Goal: Transaction & Acquisition: Purchase product/service

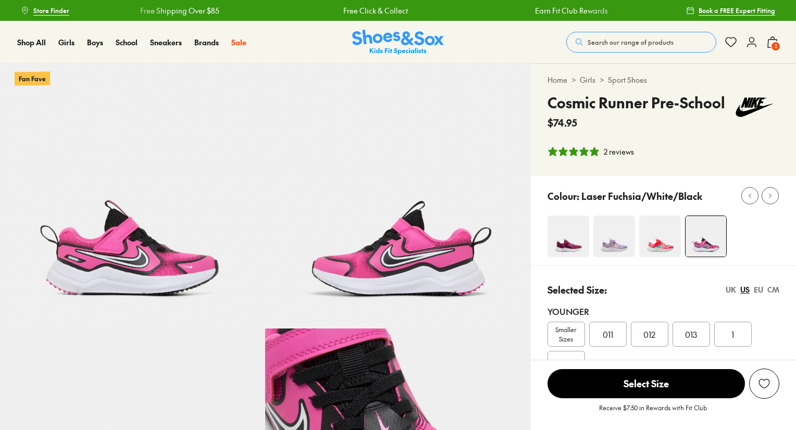
select select "*"
click at [652, 252] on img at bounding box center [660, 237] width 42 height 42
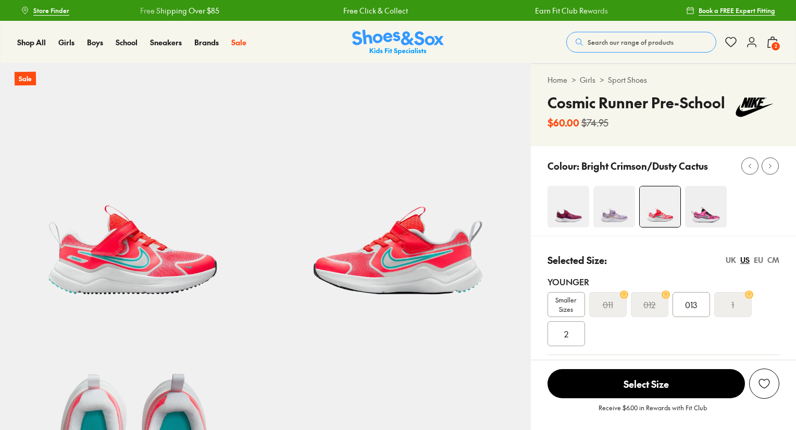
select select "*"
click at [611, 223] on img at bounding box center [614, 207] width 42 height 42
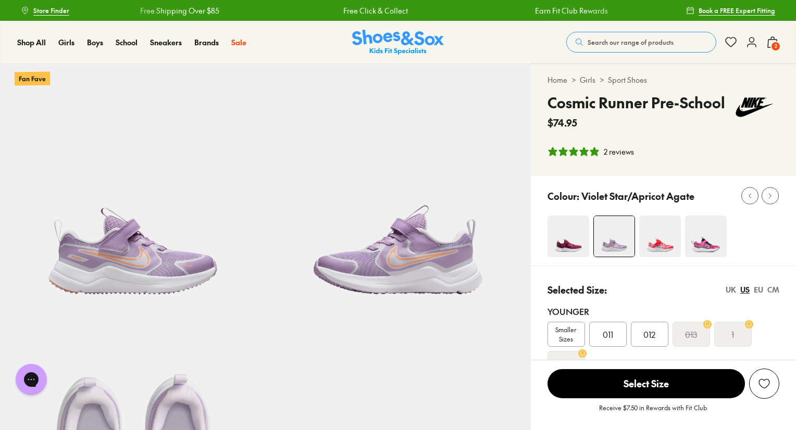
select select "*"
click at [564, 221] on img at bounding box center [568, 237] width 42 height 42
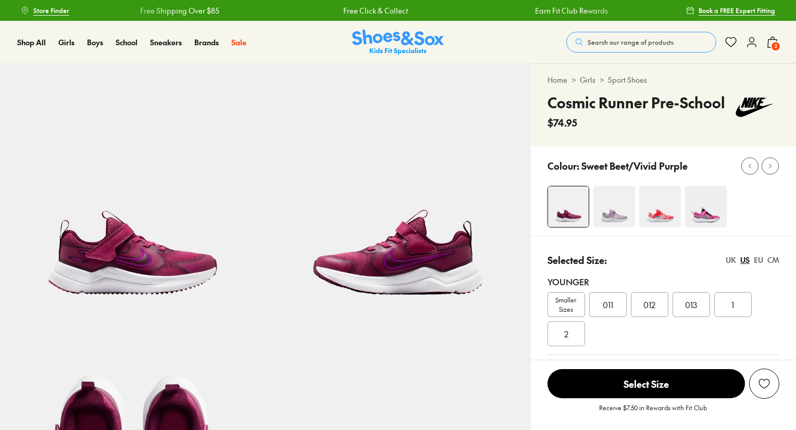
select select "*"
click at [705, 217] on img at bounding box center [706, 207] width 42 height 42
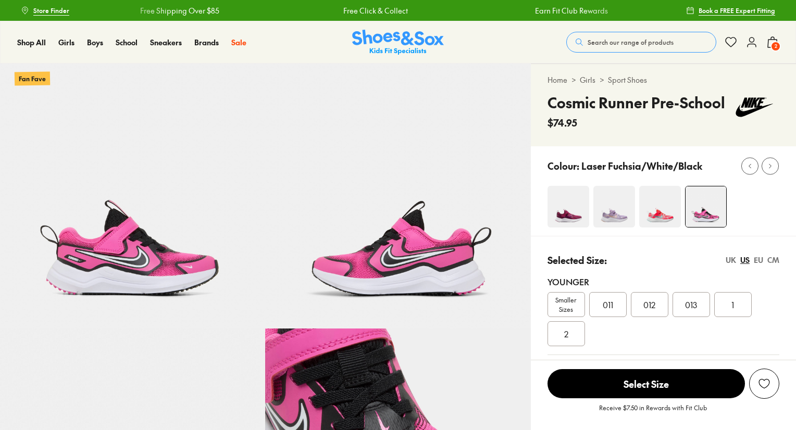
select select "*"
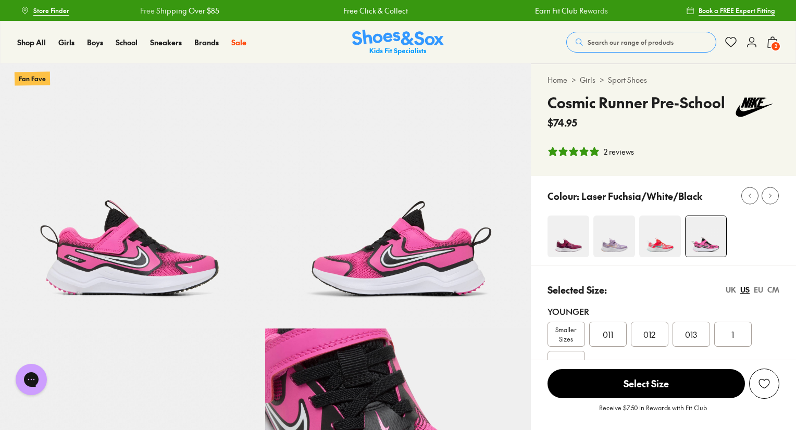
click at [775, 48] on span "2" at bounding box center [775, 46] width 10 height 10
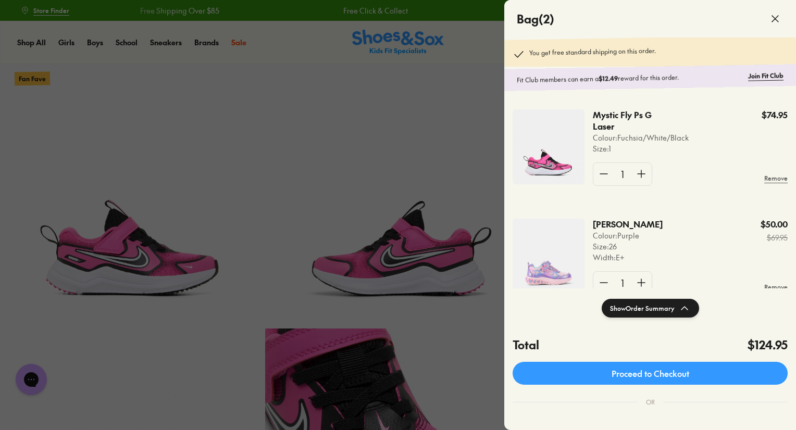
click at [562, 263] on img at bounding box center [548, 256] width 72 height 75
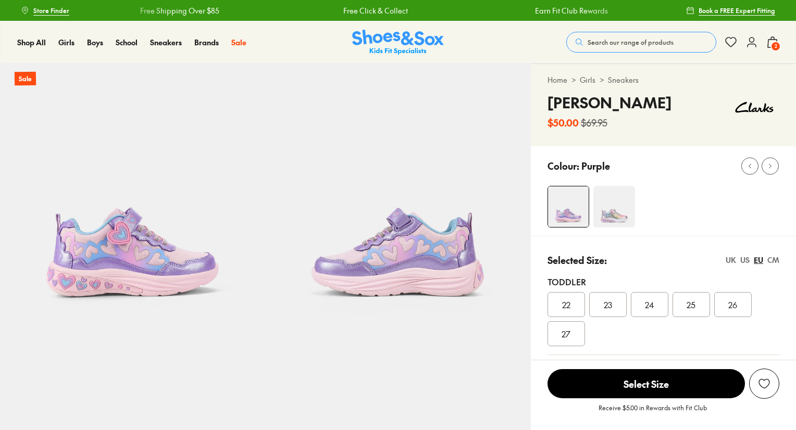
select select "*"
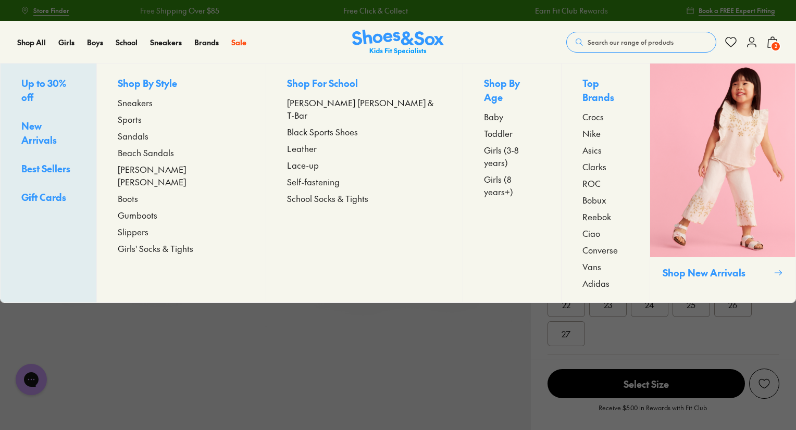
click at [153, 107] on span "Sneakers" at bounding box center [135, 102] width 35 height 12
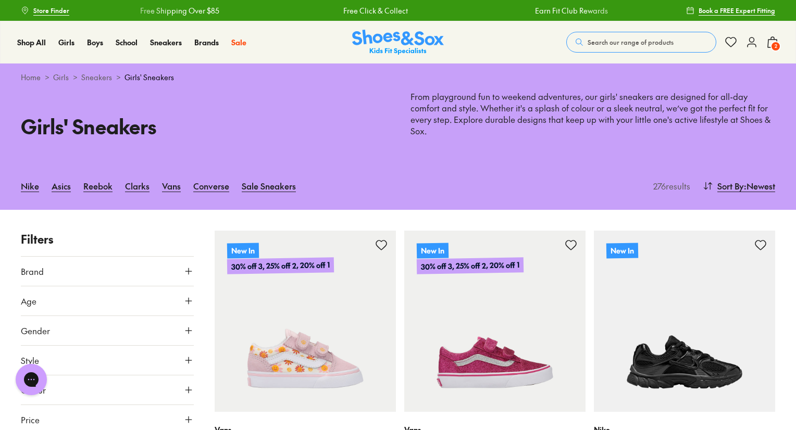
click at [189, 286] on button "Age" at bounding box center [107, 300] width 173 height 29
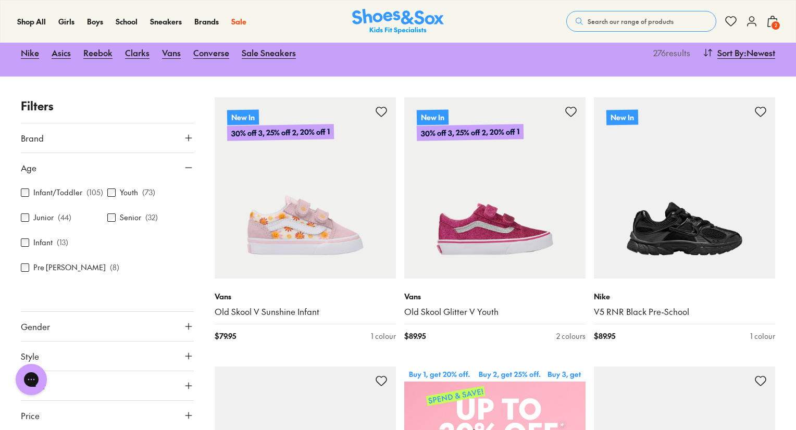
scroll to position [133, 0]
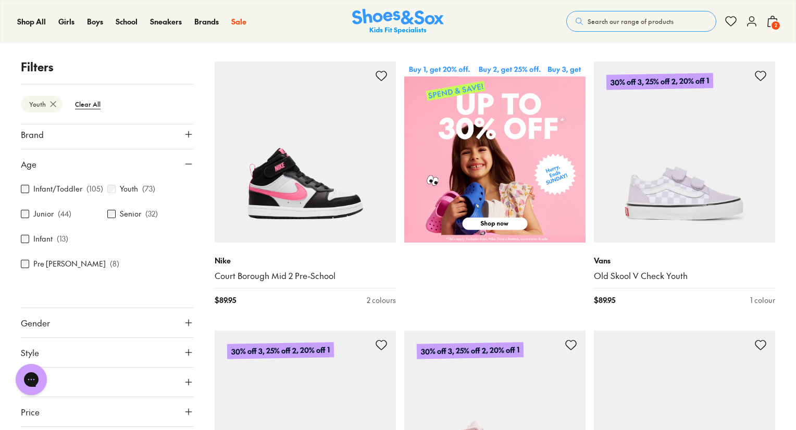
scroll to position [442, 0]
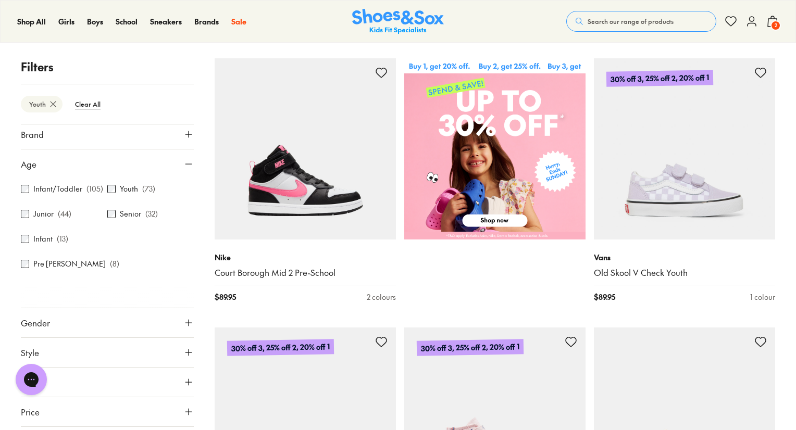
click at [770, 26] on icon at bounding box center [772, 21] width 12 height 12
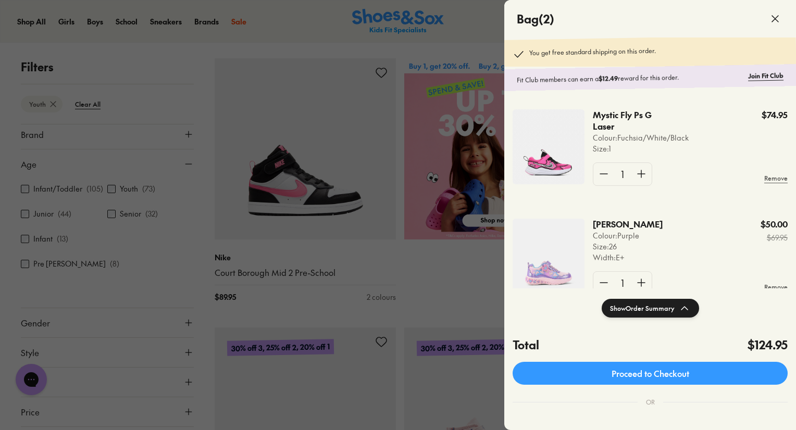
click at [555, 161] on img at bounding box center [548, 146] width 72 height 75
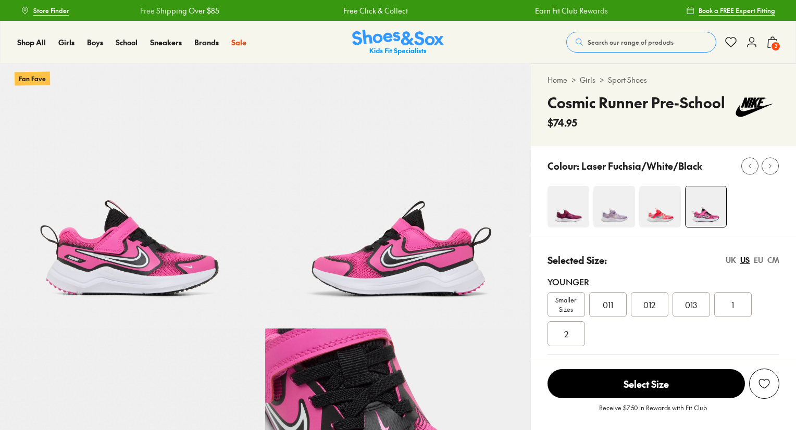
select select "*"
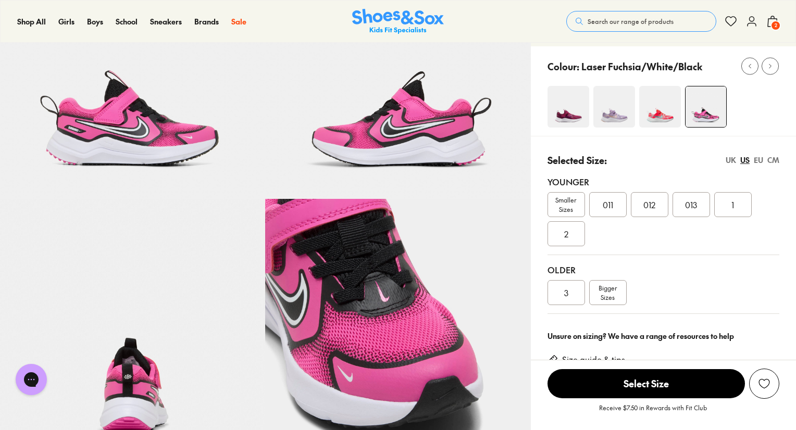
scroll to position [120, 0]
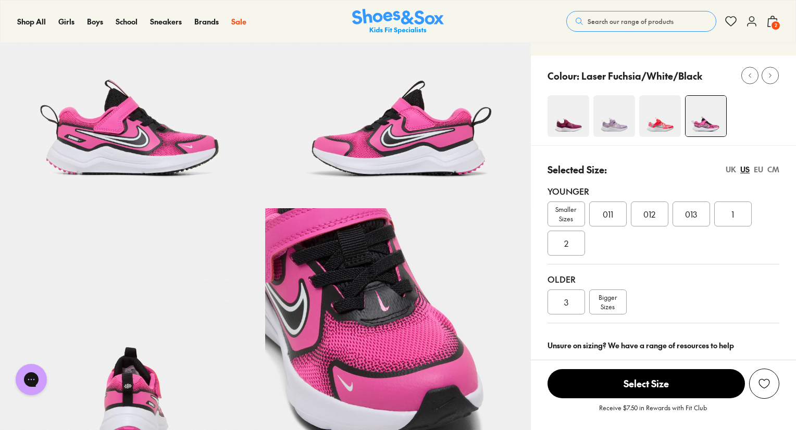
click at [729, 223] on div "1" at bounding box center [732, 214] width 37 height 25
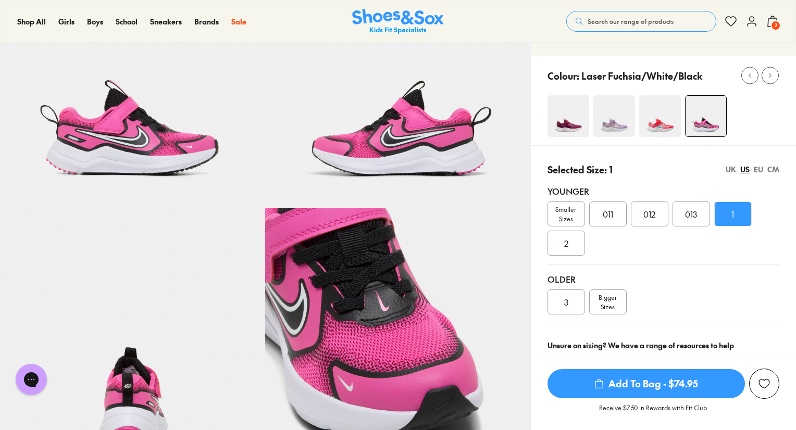
click at [651, 120] on img at bounding box center [660, 116] width 42 height 42
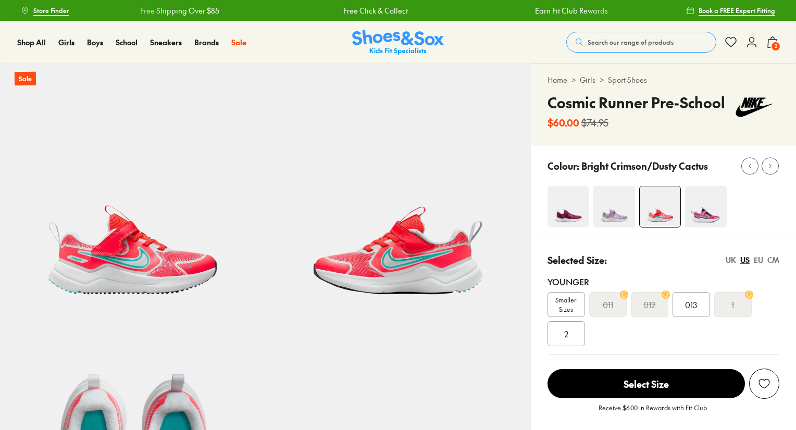
select select "*"
click at [693, 211] on img at bounding box center [706, 207] width 42 height 42
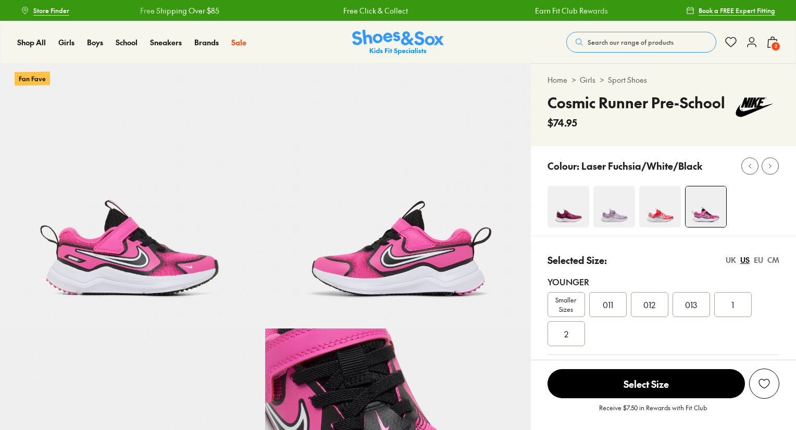
select select "*"
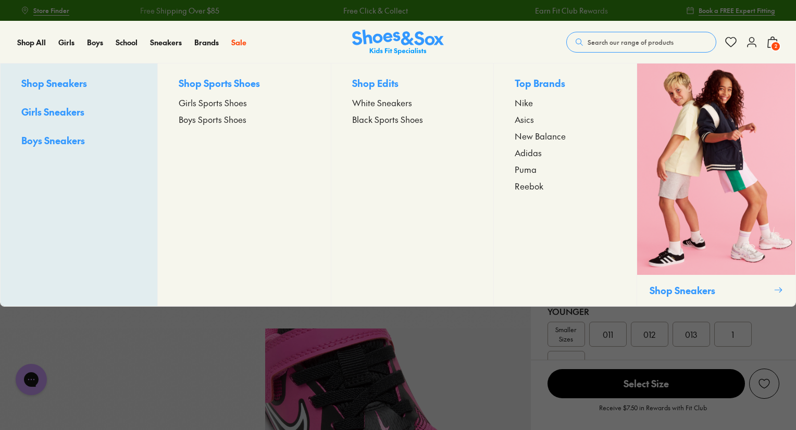
click at [196, 105] on span "Girls Sports Shoes" at bounding box center [213, 102] width 68 height 12
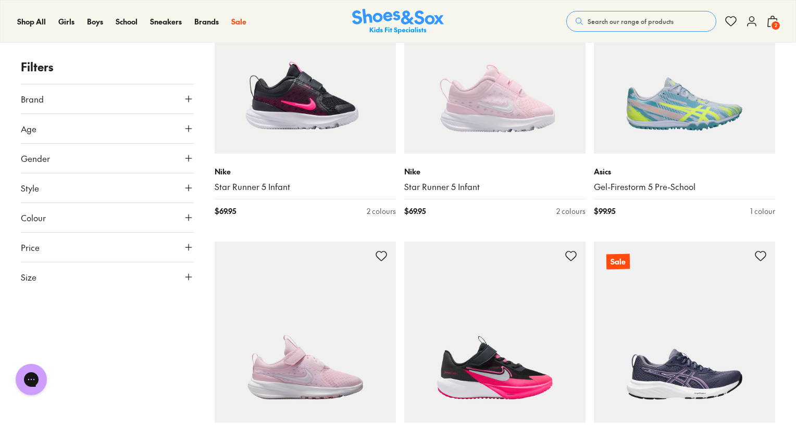
scroll to position [1061, 0]
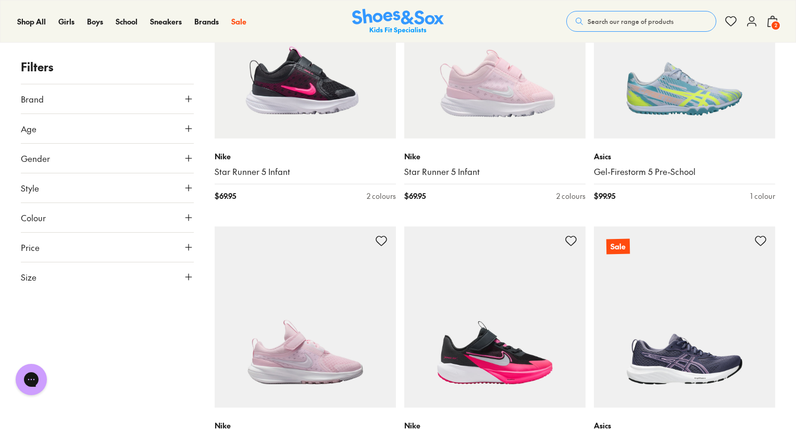
click at [190, 120] on button "Age" at bounding box center [107, 128] width 173 height 29
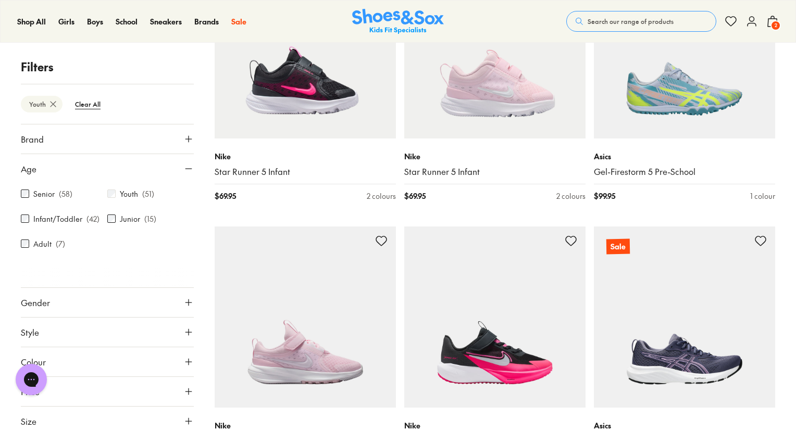
scroll to position [79, 0]
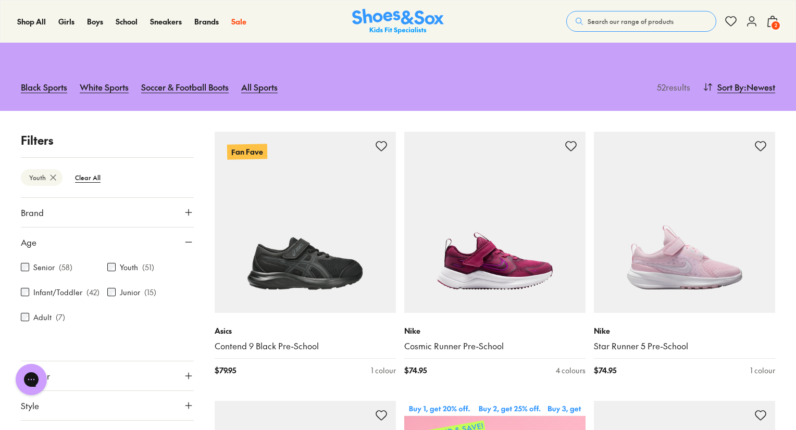
click at [114, 290] on div "Junior ( 15 )" at bounding box center [150, 292] width 86 height 12
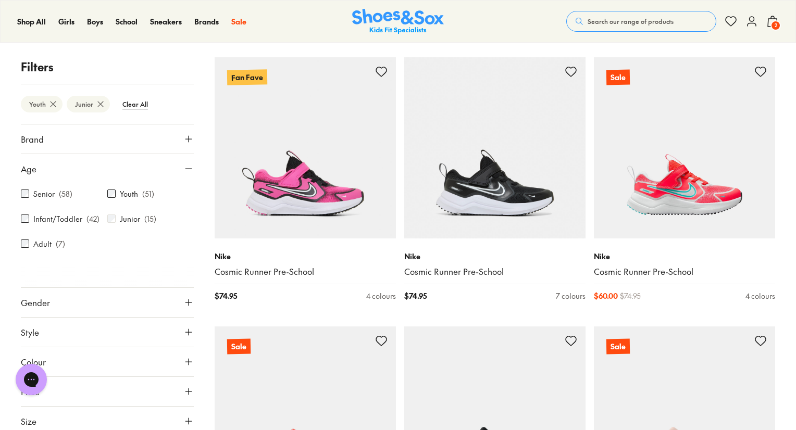
scroll to position [1485, 0]
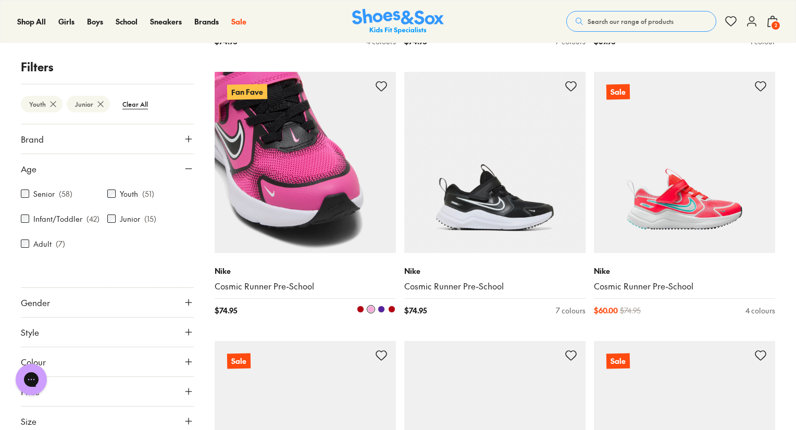
click at [271, 213] on img at bounding box center [305, 162] width 181 height 181
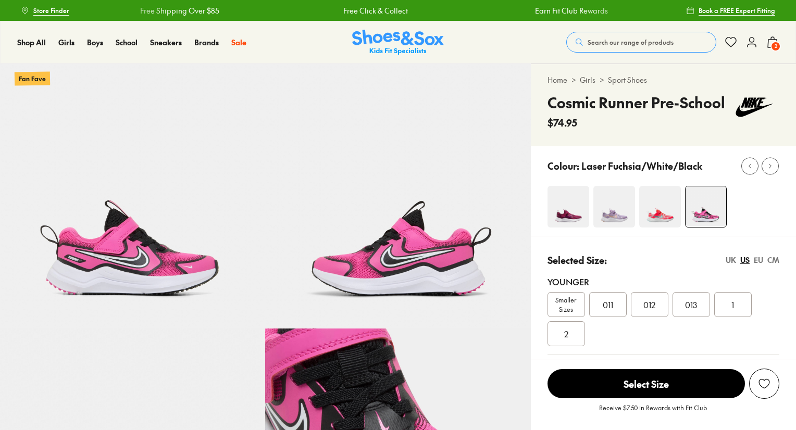
select select "*"
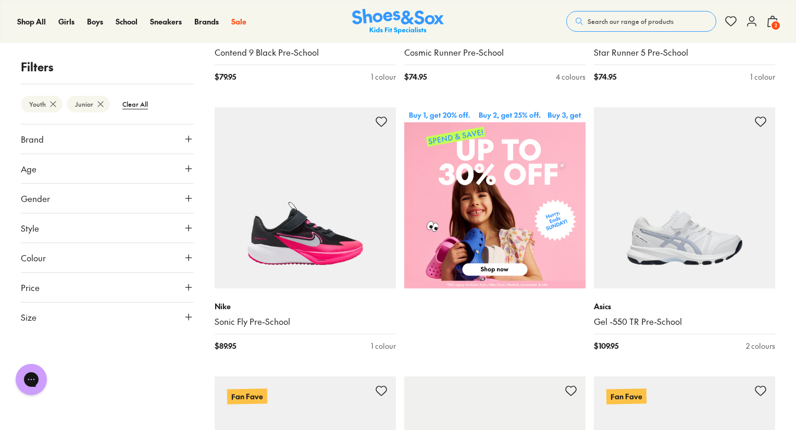
scroll to position [370, 0]
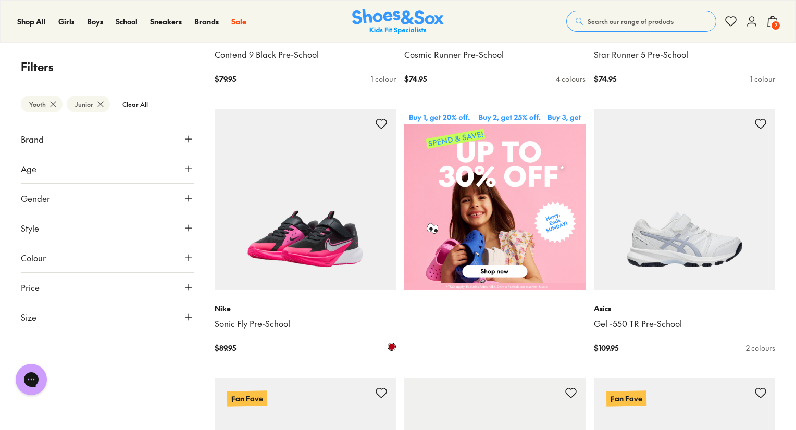
click at [334, 247] on img at bounding box center [305, 199] width 181 height 181
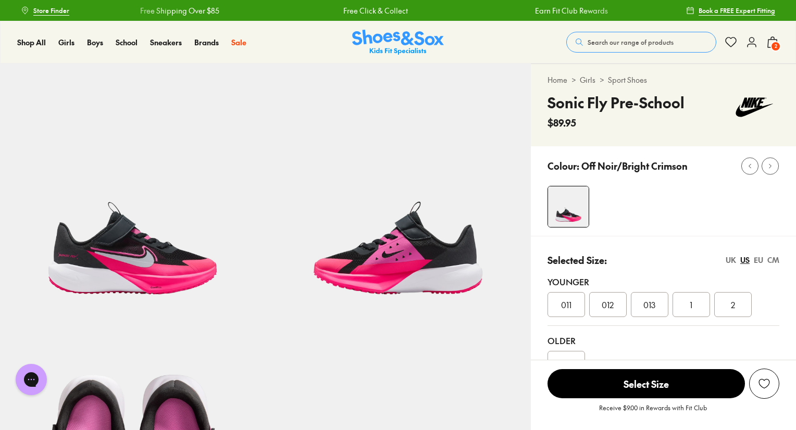
select select "*"
click at [706, 309] on div "1" at bounding box center [690, 304] width 37 height 25
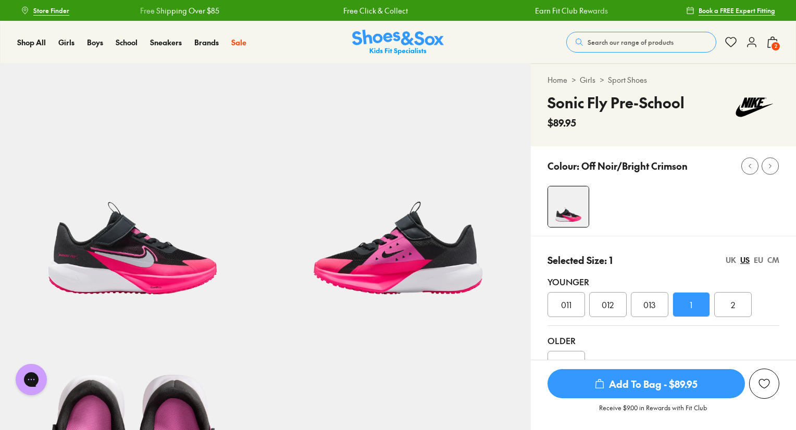
click at [665, 388] on span "Add To Bag - $89.95" at bounding box center [645, 383] width 197 height 29
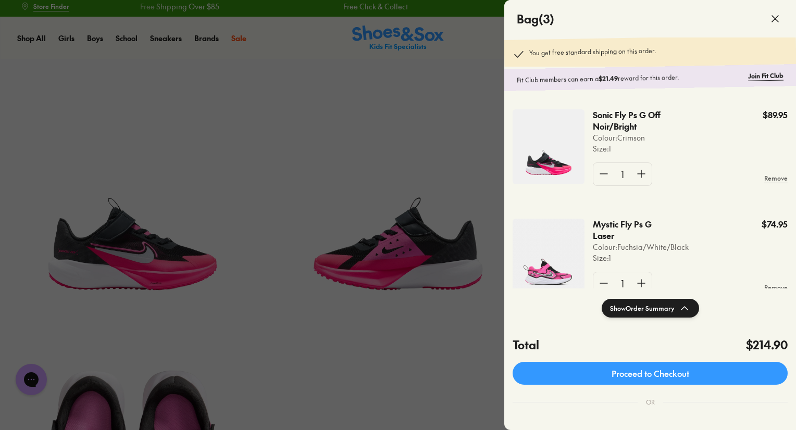
scroll to position [7, 0]
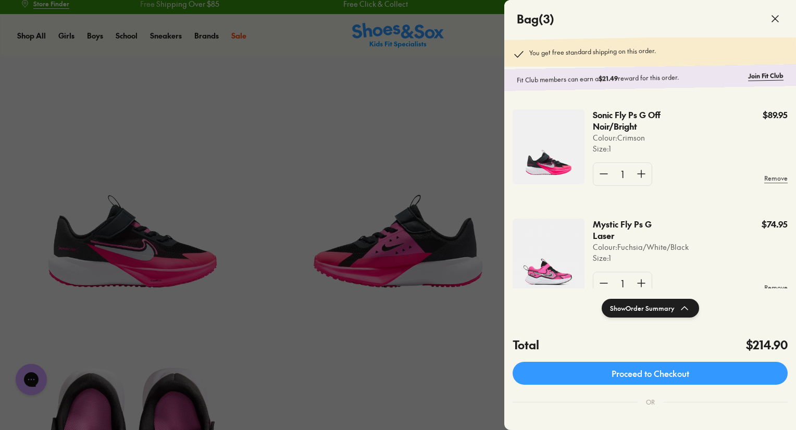
click at [438, 92] on div at bounding box center [398, 215] width 796 height 430
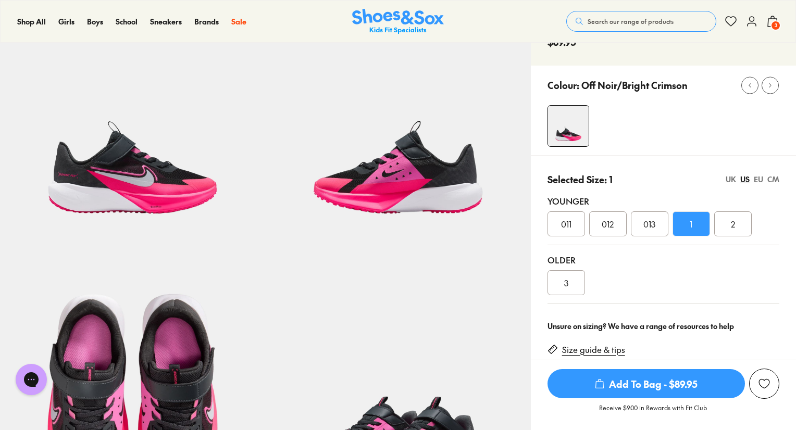
scroll to position [0, 0]
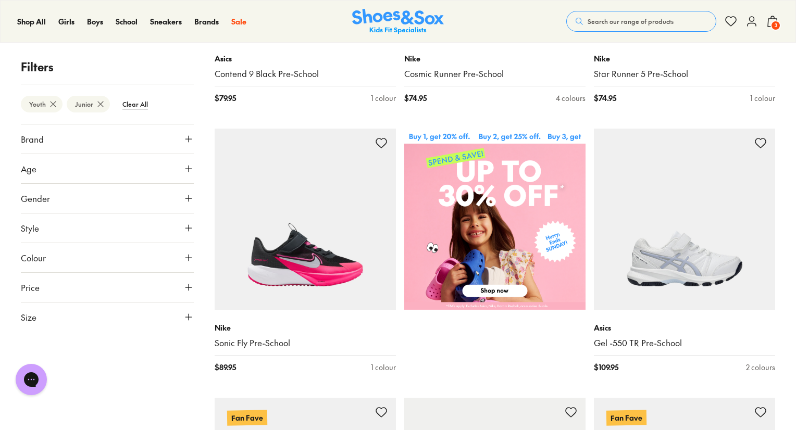
click at [184, 316] on icon at bounding box center [188, 317] width 10 height 10
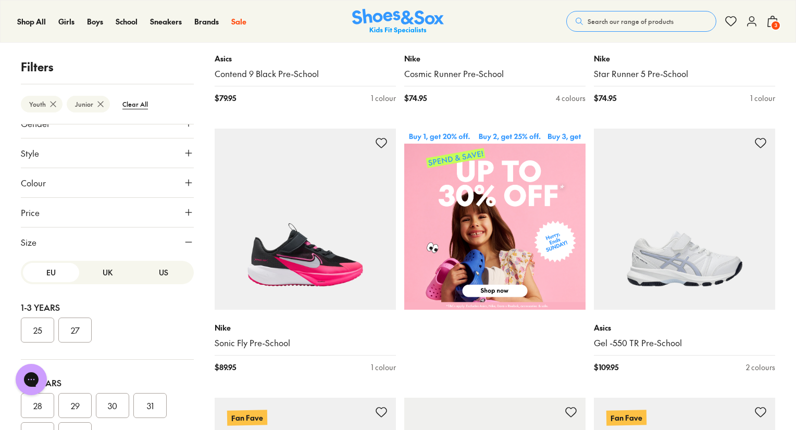
scroll to position [100, 0]
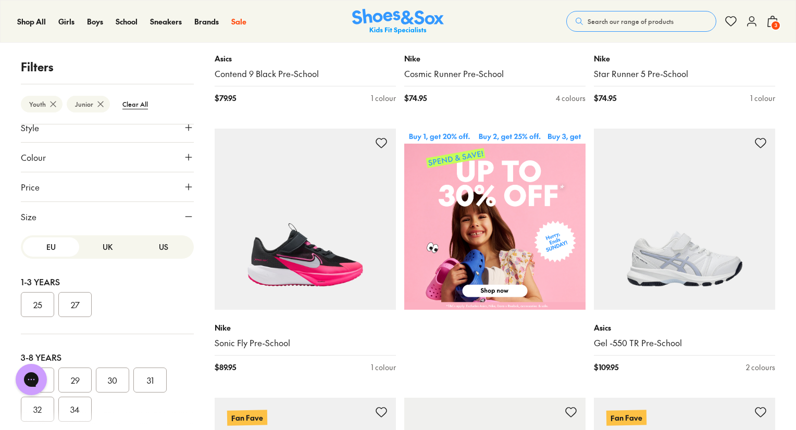
click at [50, 248] on button "EU" at bounding box center [51, 246] width 56 height 19
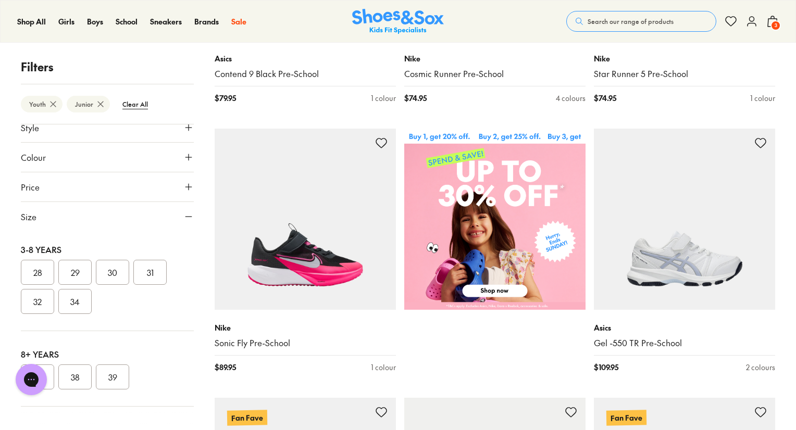
scroll to position [0, 0]
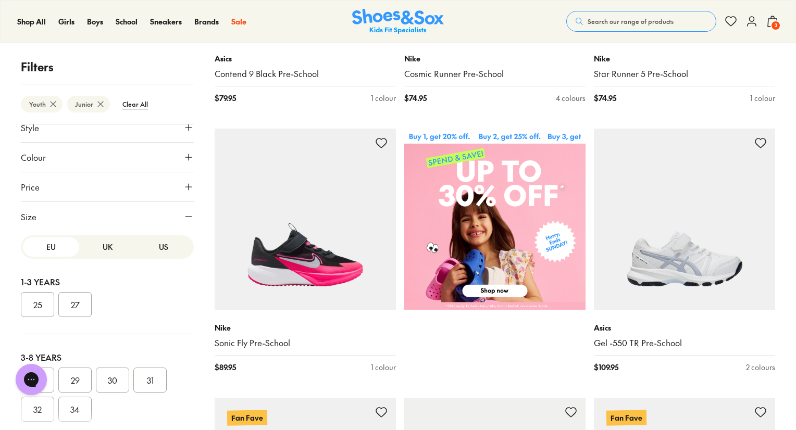
click at [102, 102] on icon at bounding box center [100, 104] width 10 height 10
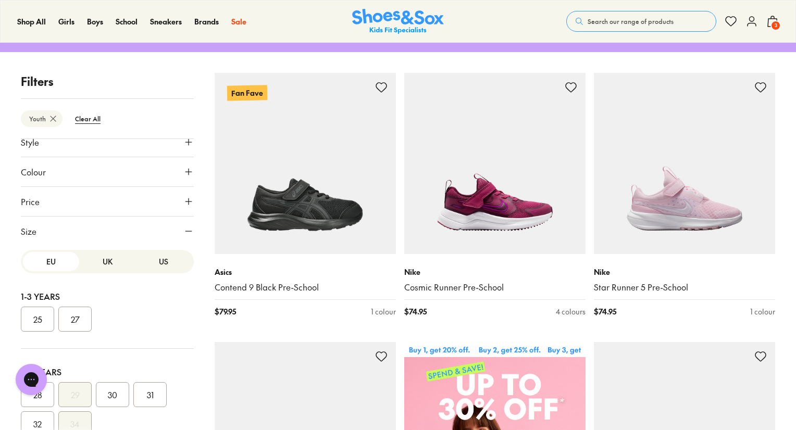
click at [54, 120] on icon at bounding box center [53, 119] width 10 height 10
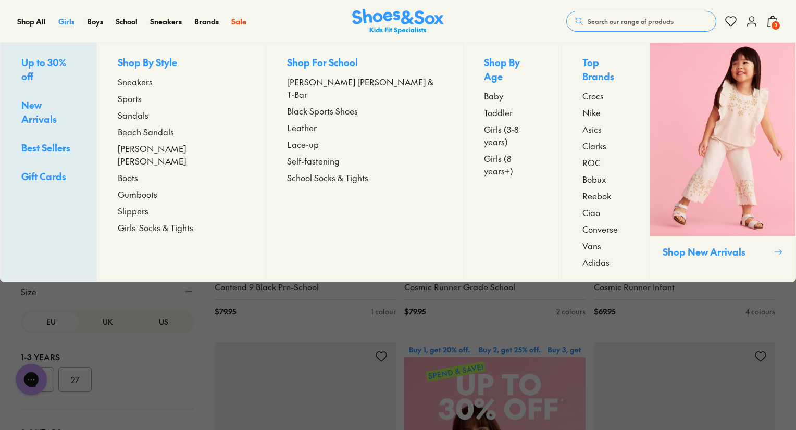
click at [65, 23] on span "Girls" at bounding box center [66, 21] width 16 height 10
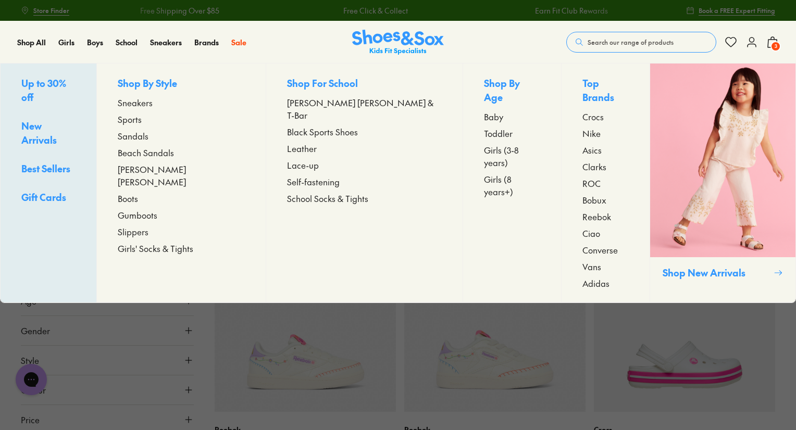
click at [153, 106] on span "Sneakers" at bounding box center [135, 102] width 35 height 12
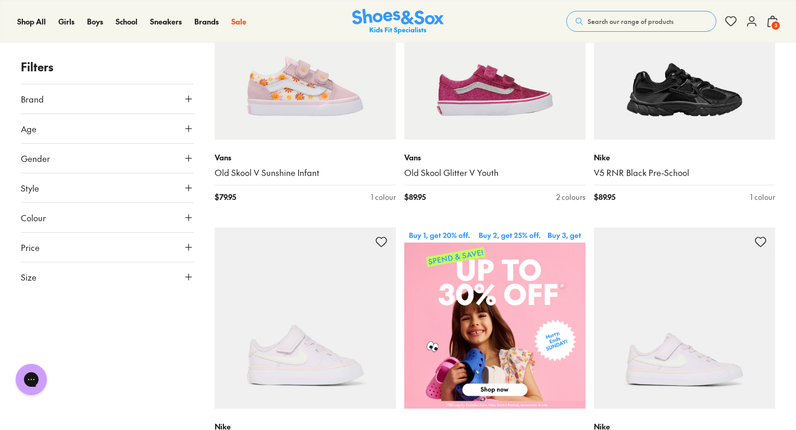
scroll to position [276, 0]
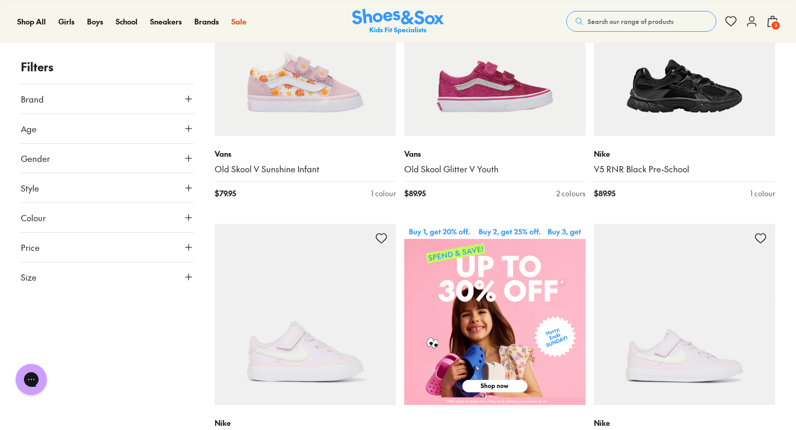
click at [187, 280] on icon at bounding box center [188, 277] width 10 height 10
click at [71, 347] on button "26" at bounding box center [74, 346] width 33 height 25
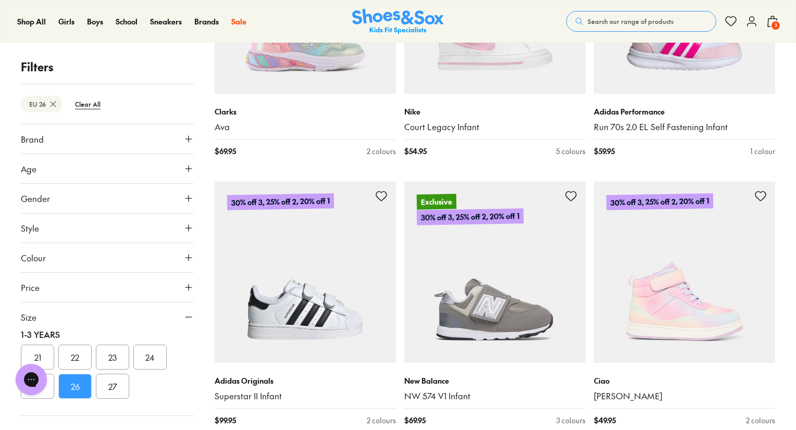
scroll to position [1944, 0]
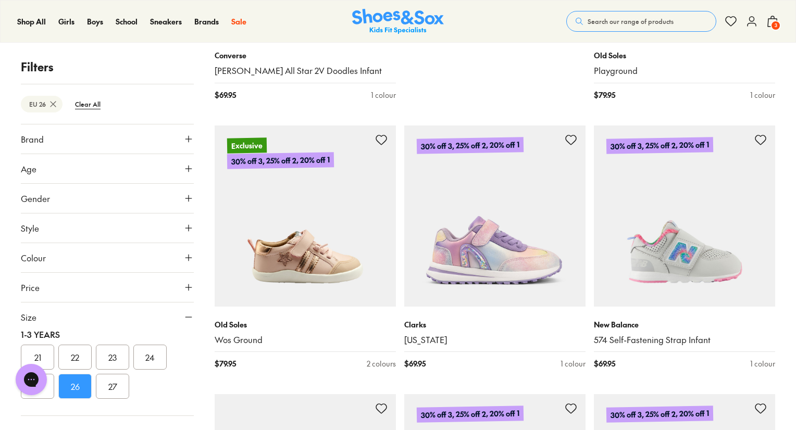
scroll to position [649, 0]
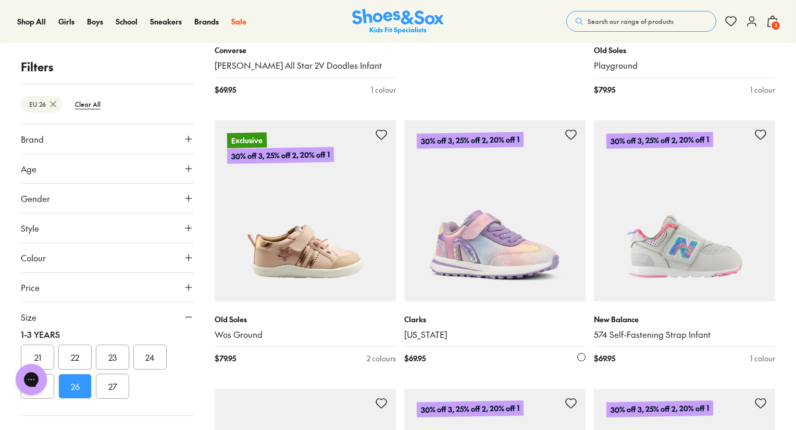
click at [495, 260] on img at bounding box center [494, 210] width 181 height 181
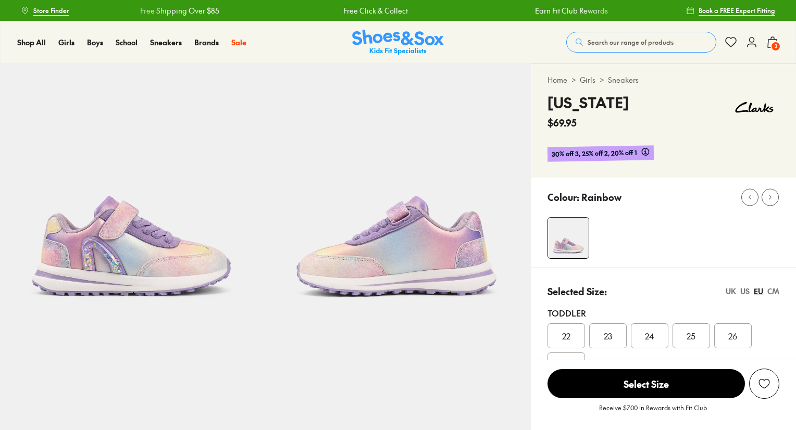
click at [85, 271] on img at bounding box center [132, 196] width 265 height 265
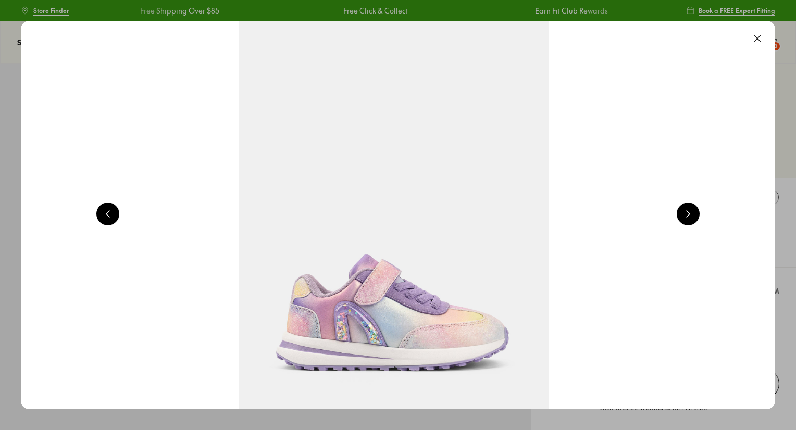
select select "*"
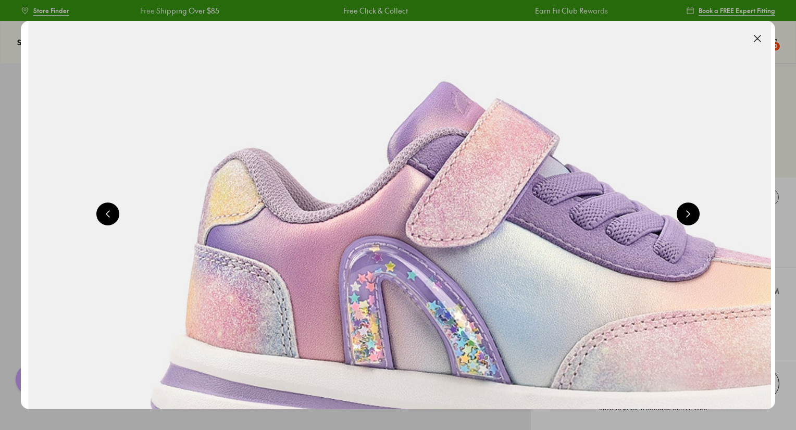
scroll to position [0, 0]
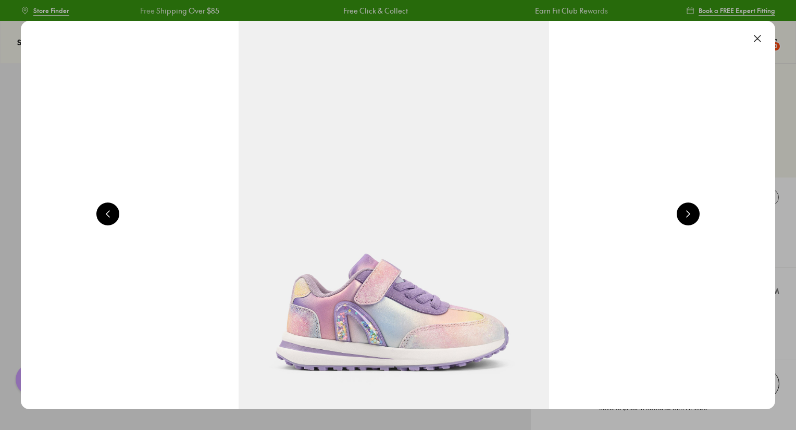
click at [760, 36] on button at bounding box center [757, 38] width 23 height 23
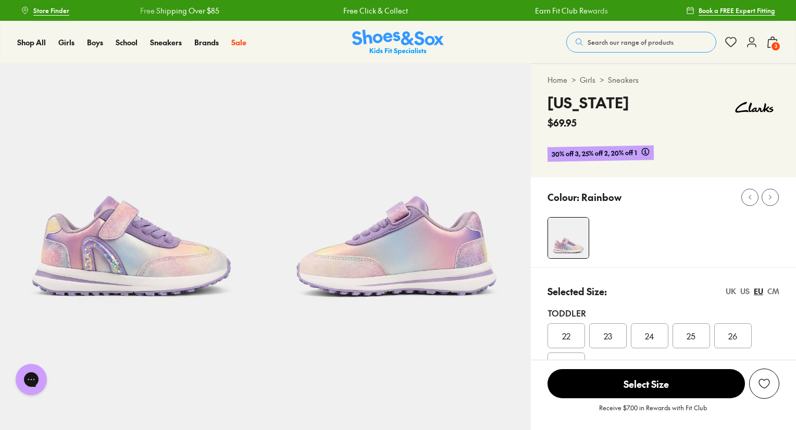
click at [727, 338] on div "26" at bounding box center [732, 335] width 37 height 25
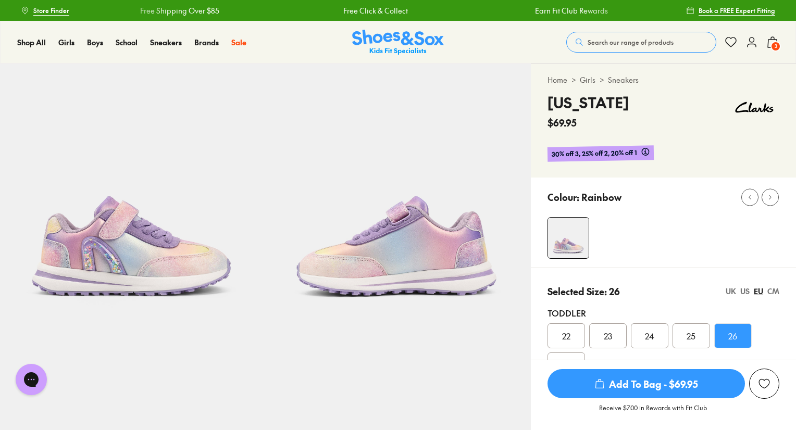
click at [662, 387] on span "Add To Bag - $69.95" at bounding box center [645, 383] width 197 height 29
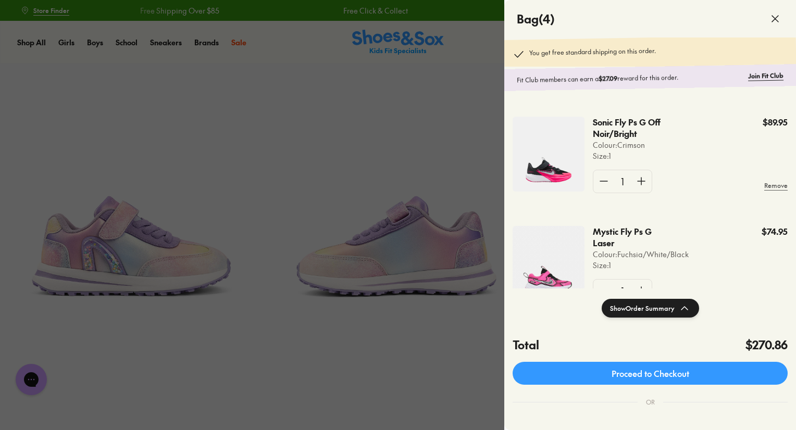
scroll to position [159, 0]
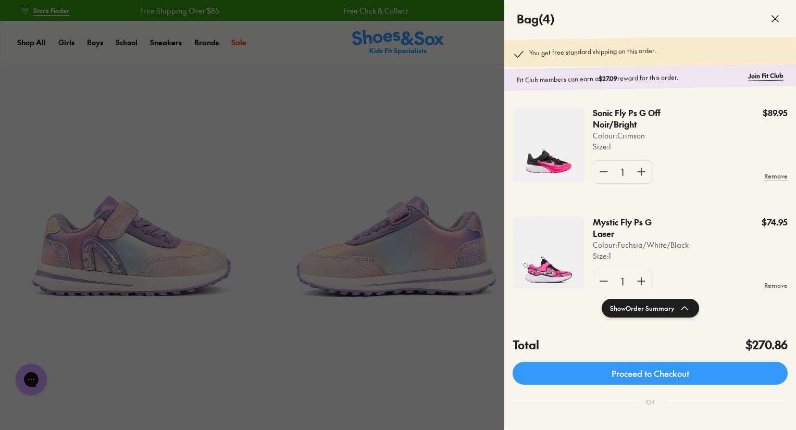
click at [550, 144] on img at bounding box center [548, 144] width 72 height 75
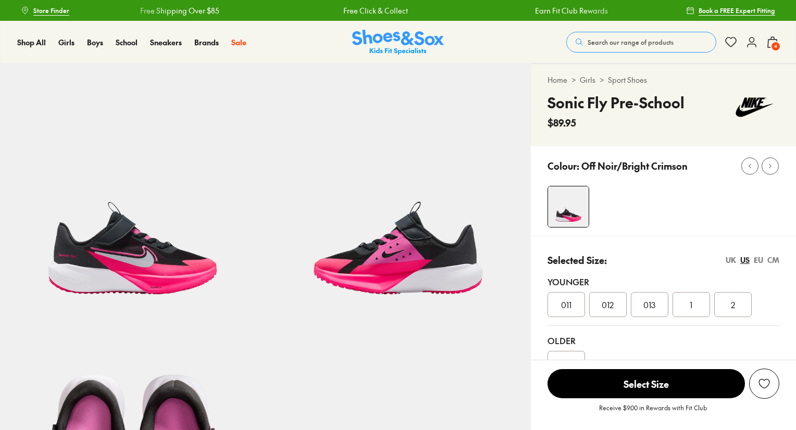
select select "*"
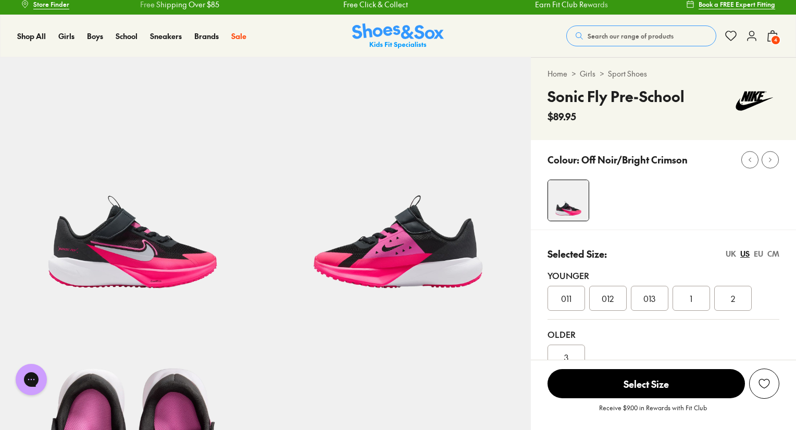
scroll to position [3, 0]
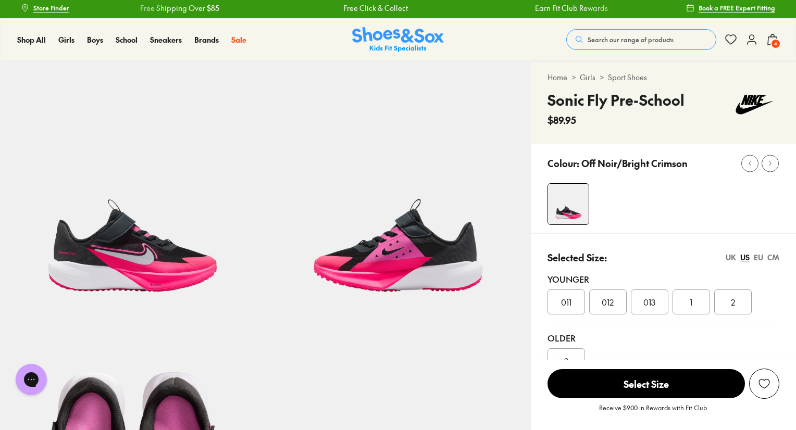
click at [775, 42] on span "4" at bounding box center [775, 44] width 10 height 10
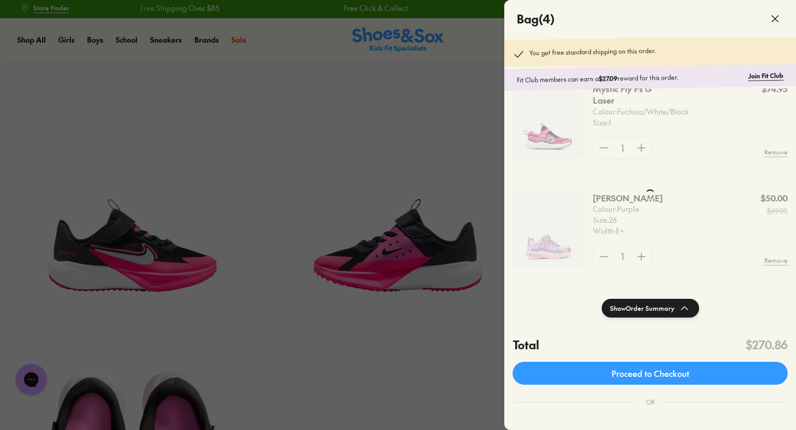
scroll to position [187, 0]
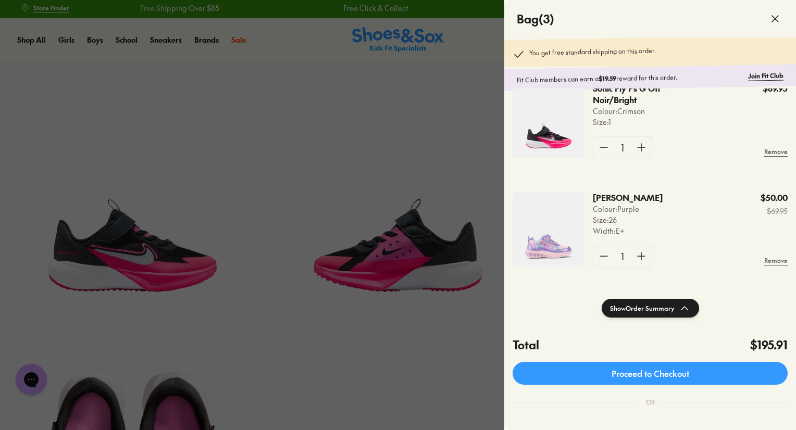
click at [555, 237] on img at bounding box center [548, 229] width 72 height 75
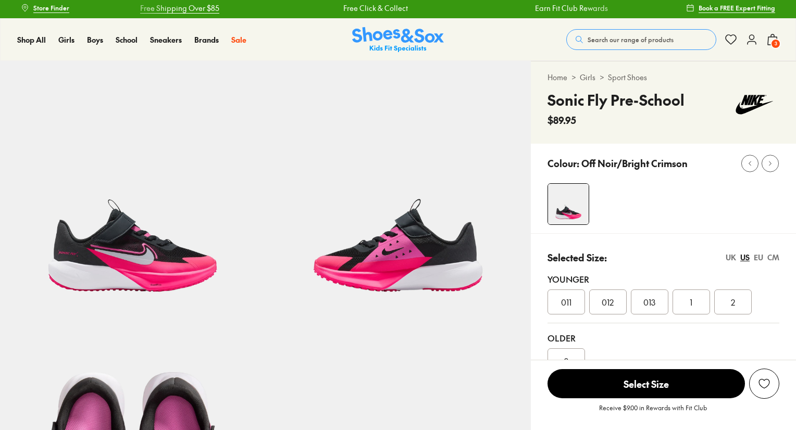
select select "*"
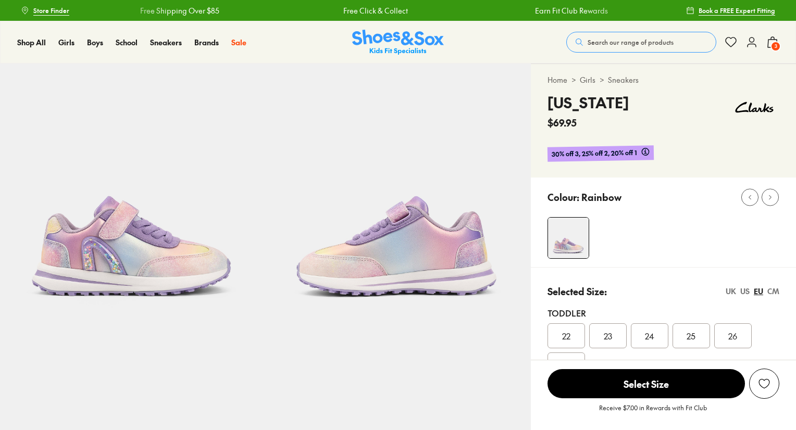
select select "*"
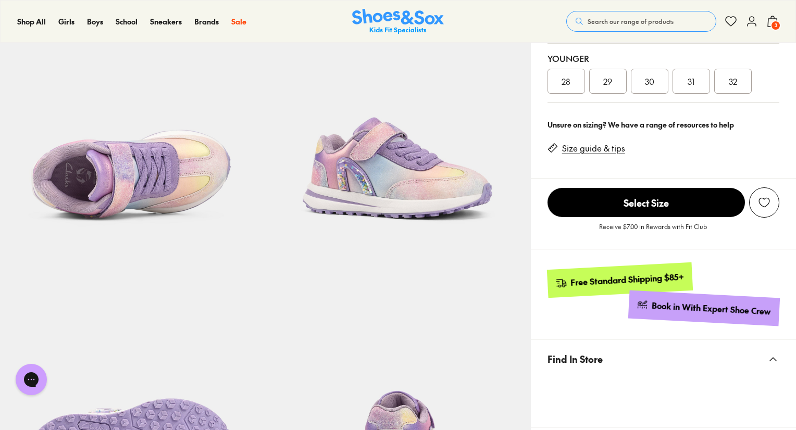
scroll to position [329, 0]
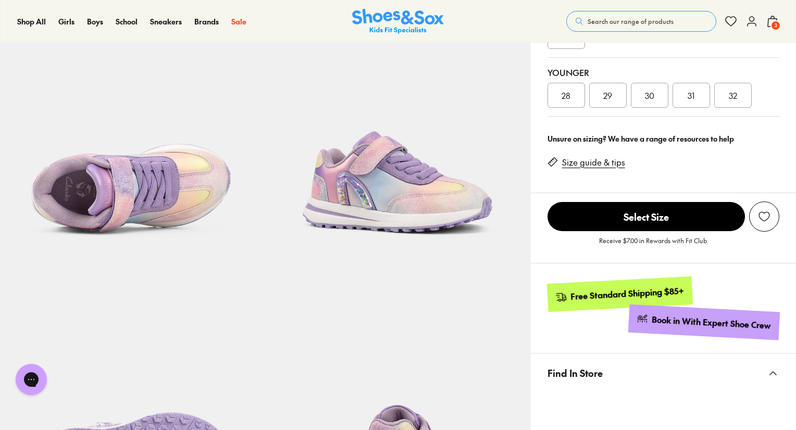
click at [776, 21] on span "3" at bounding box center [775, 25] width 10 height 10
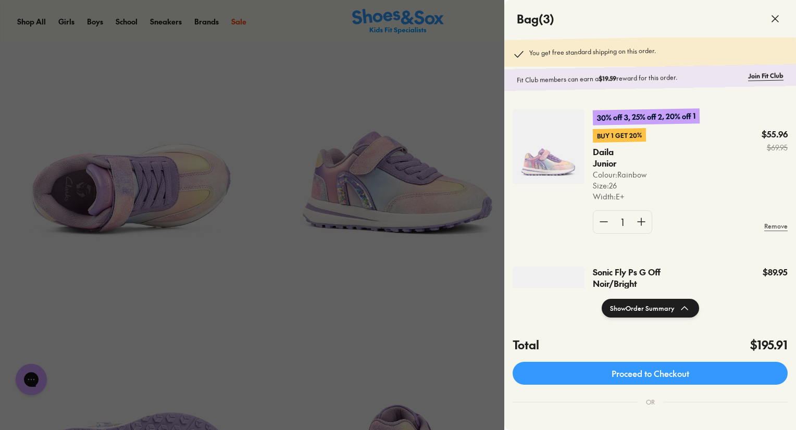
drag, startPoint x: 789, startPoint y: 146, endPoint x: 791, endPoint y: 163, distance: 17.3
click at [791, 163] on div "30% off 3, 25% off 2, 20% off 1 Buy 1 Get 20% Daila Junior Colour: Rainbow Size…" at bounding box center [650, 175] width 292 height 157
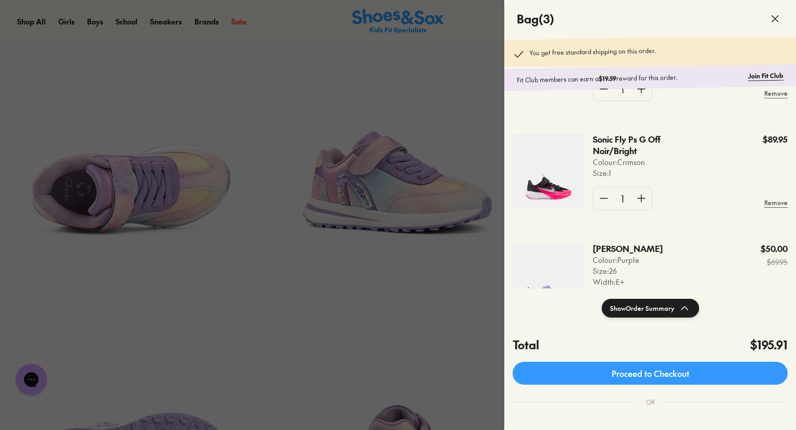
scroll to position [134, 0]
click at [550, 169] on img at bounding box center [548, 170] width 72 height 75
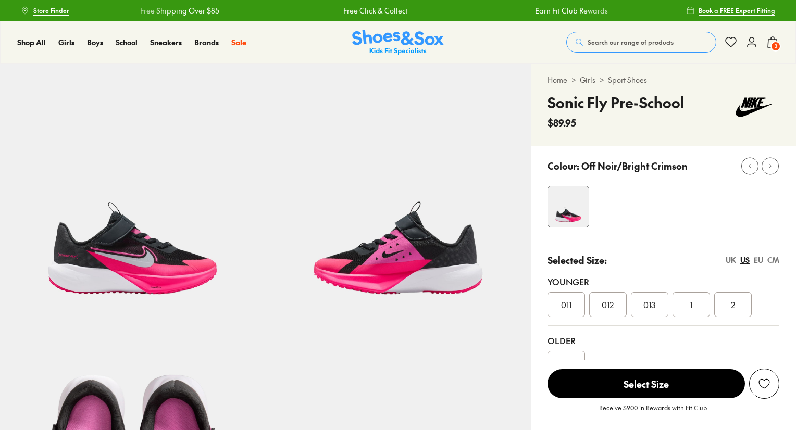
select select "*"
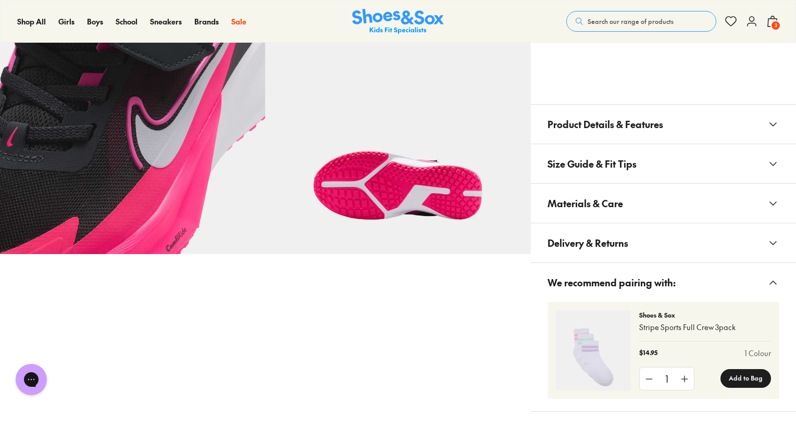
scroll to position [497, 0]
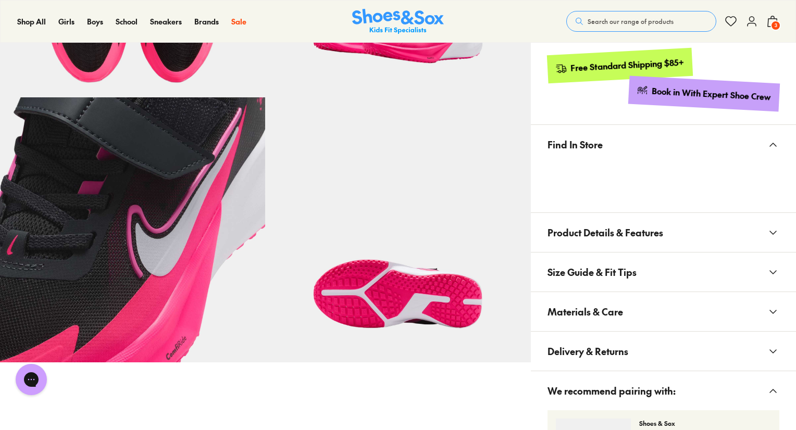
click at [773, 234] on icon at bounding box center [772, 233] width 12 height 12
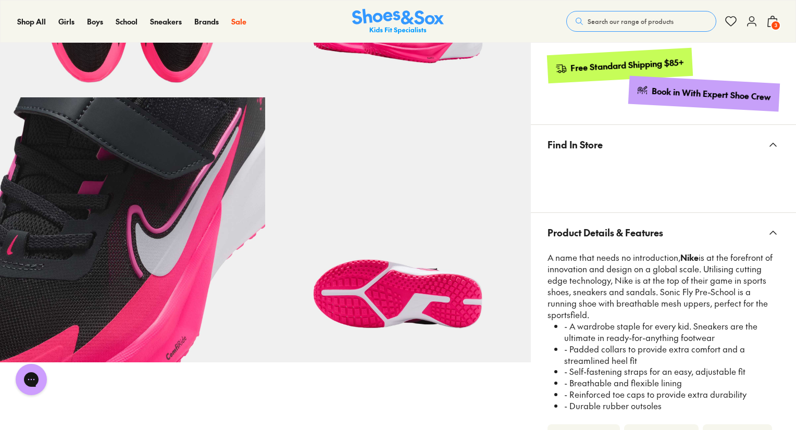
click at [162, 223] on img at bounding box center [132, 229] width 265 height 265
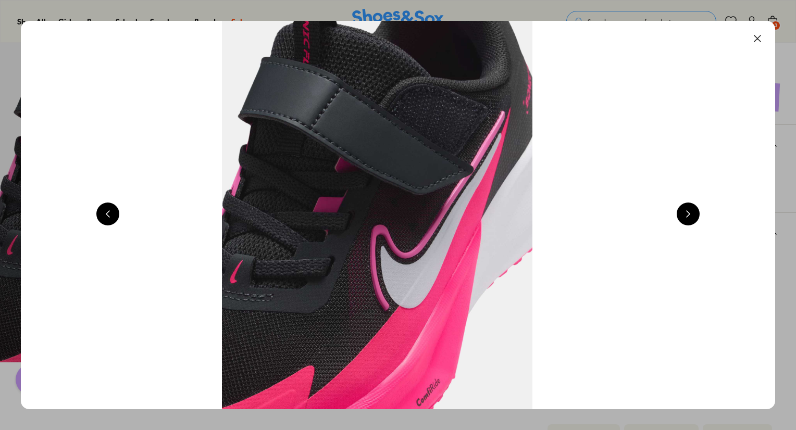
click at [757, 38] on button at bounding box center [757, 38] width 23 height 23
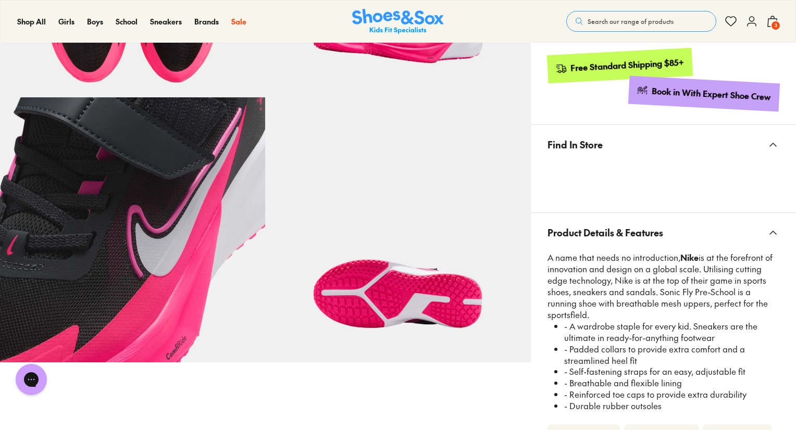
click at [773, 26] on span "3" at bounding box center [775, 25] width 10 height 10
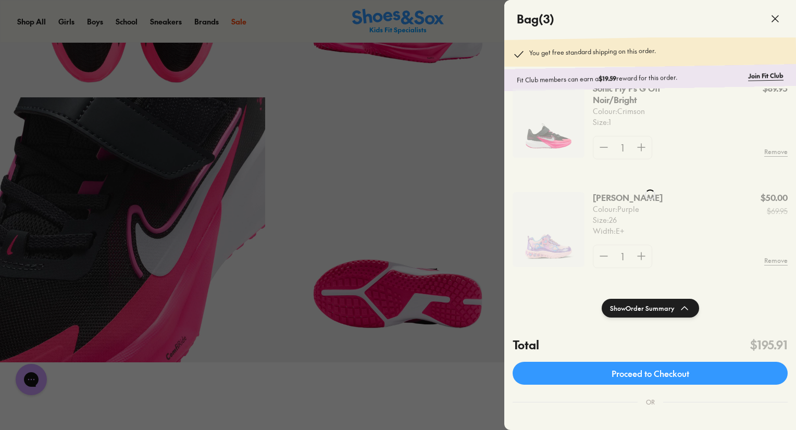
scroll to position [79, 0]
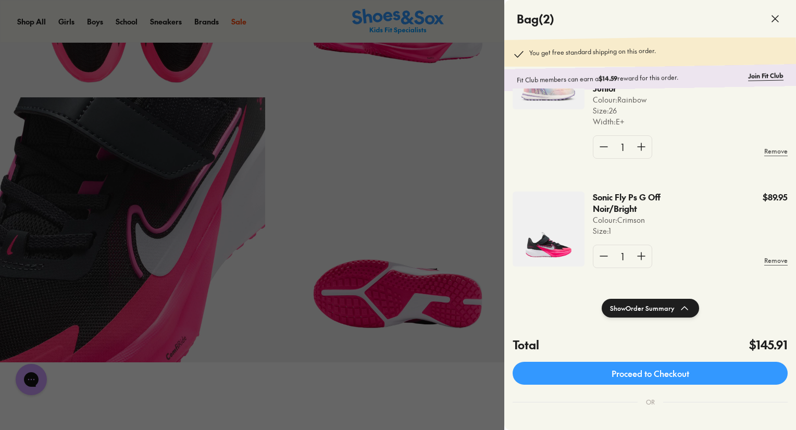
click at [449, 115] on div at bounding box center [398, 215] width 796 height 430
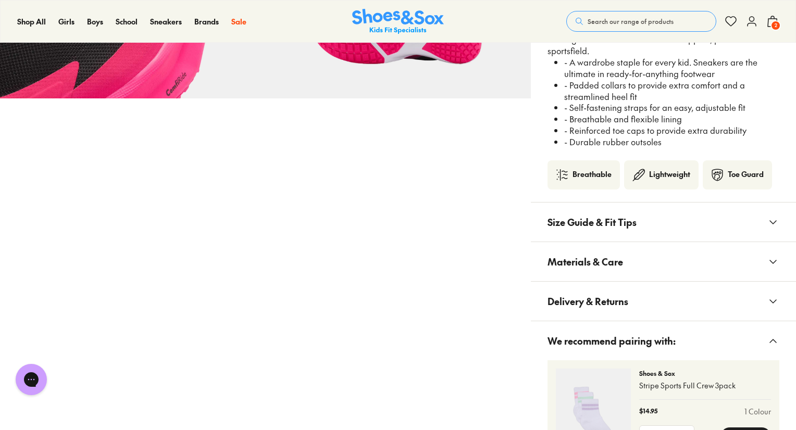
scroll to position [773, 0]
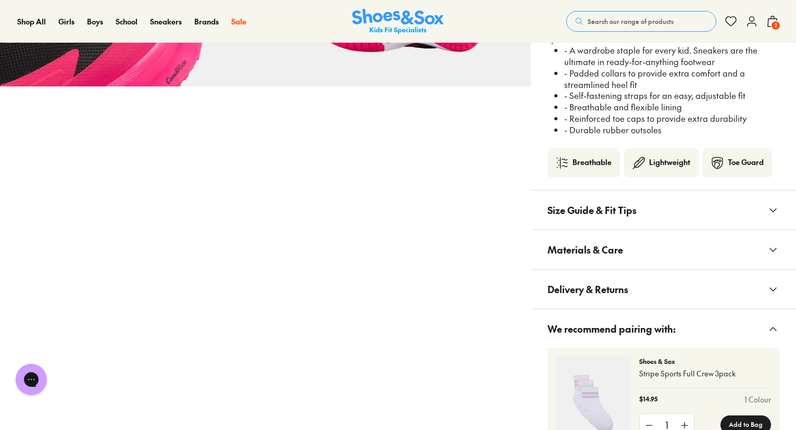
click at [778, 288] on icon at bounding box center [772, 289] width 12 height 12
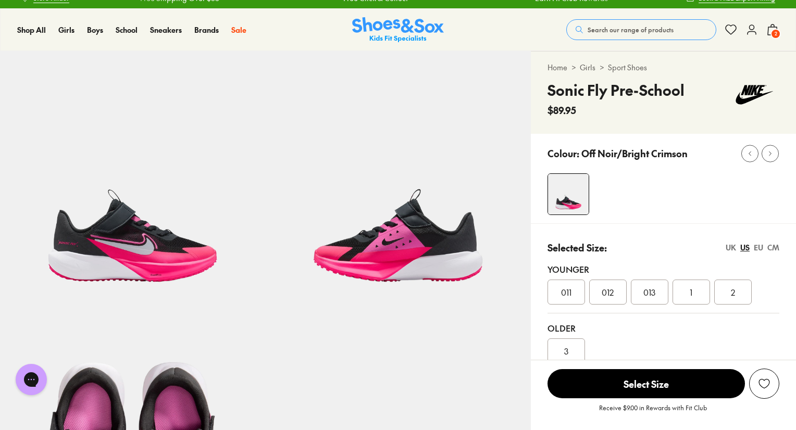
scroll to position [0, 0]
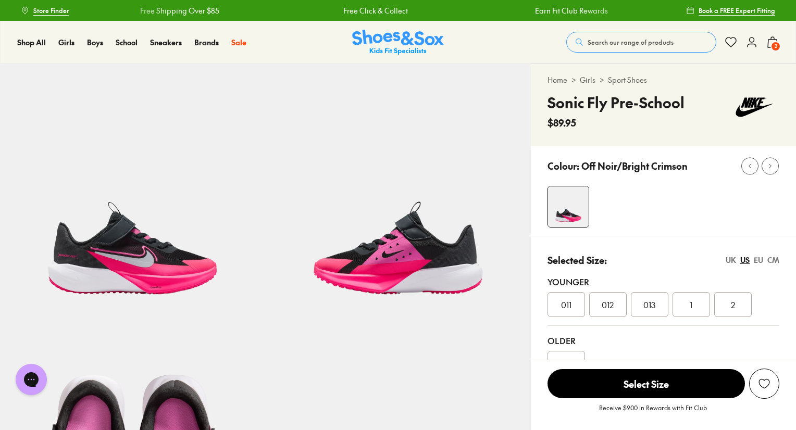
click at [771, 44] on span "2" at bounding box center [775, 46] width 10 height 10
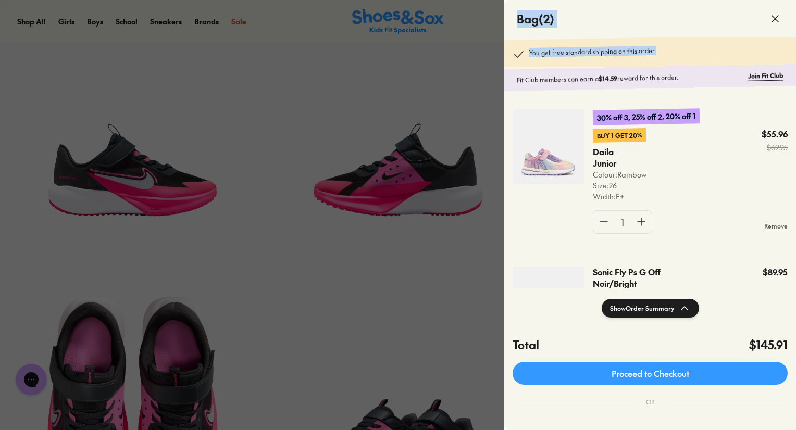
click at [527, 166] on img at bounding box center [548, 146] width 72 height 75
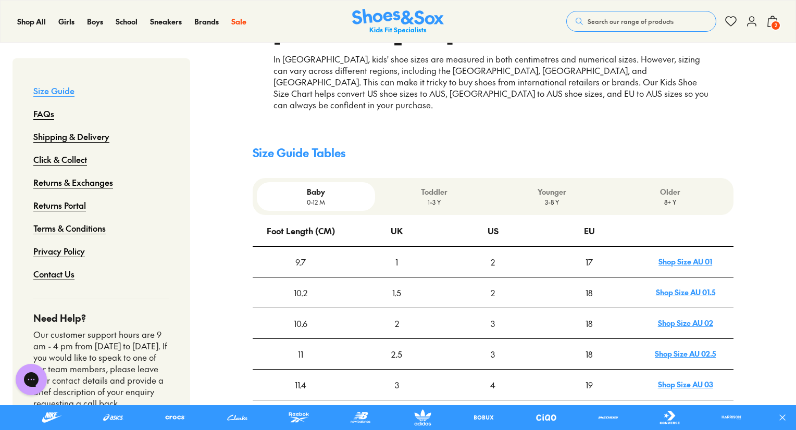
drag, startPoint x: 799, startPoint y: 61, endPoint x: 798, endPoint y: 136, distance: 74.5
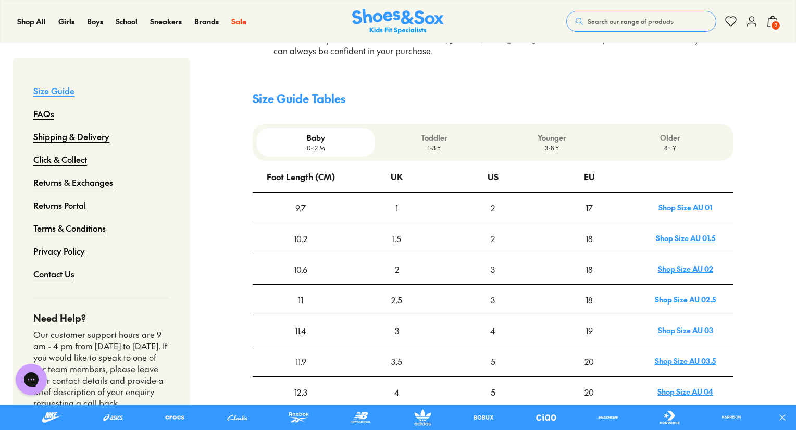
scroll to position [289, 0]
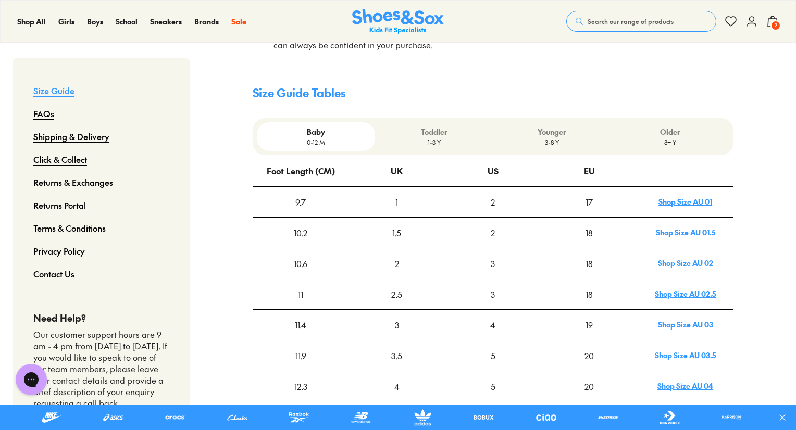
click at [656, 127] on p "Older" at bounding box center [670, 132] width 110 height 11
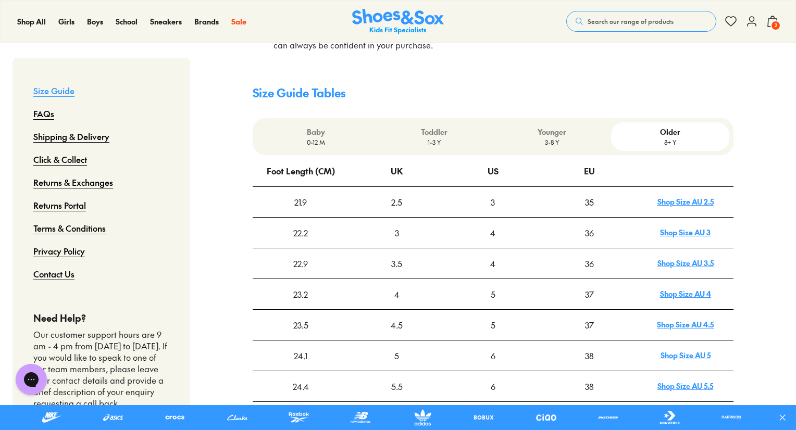
click at [552, 122] on div "Younger 3-8 Y" at bounding box center [552, 136] width 118 height 29
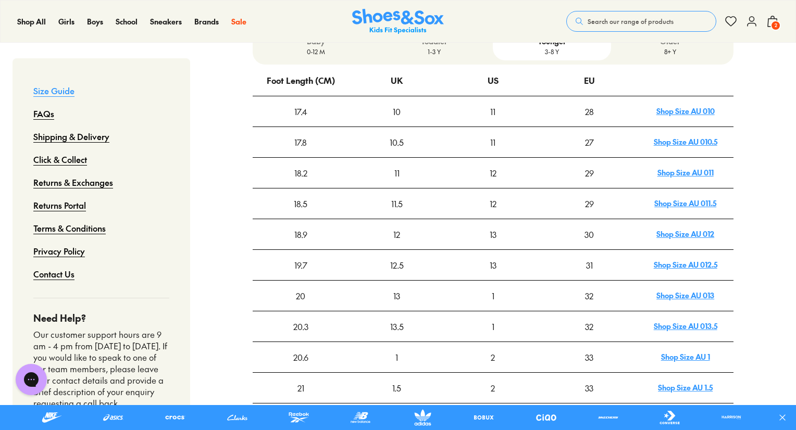
scroll to position [385, 0]
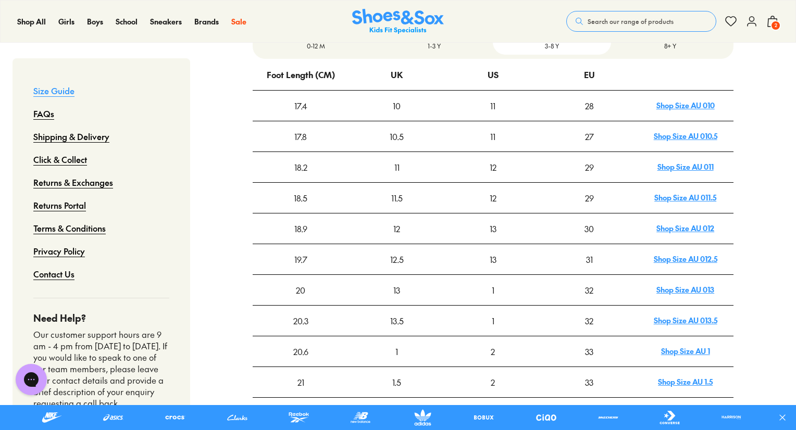
click at [484, 306] on div "1" at bounding box center [492, 320] width 95 height 29
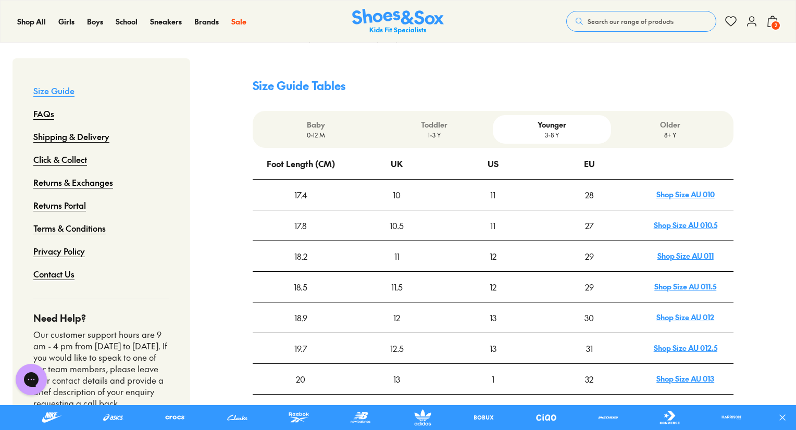
scroll to position [294, 0]
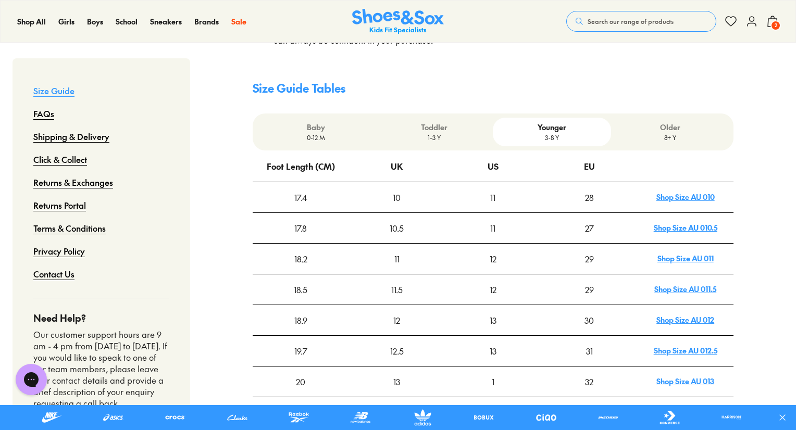
click at [433, 133] on p "1-3 Y" at bounding box center [434, 137] width 110 height 9
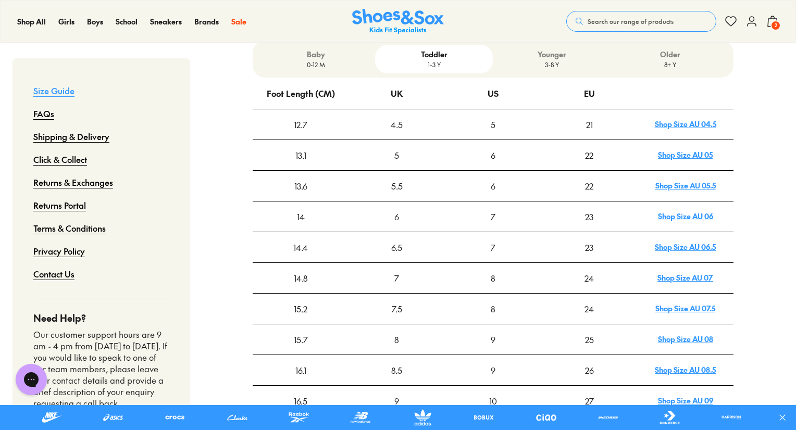
scroll to position [369, 0]
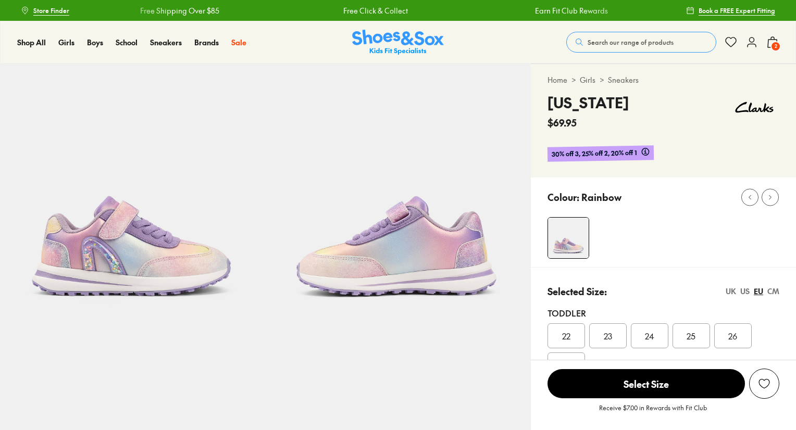
select select "*"
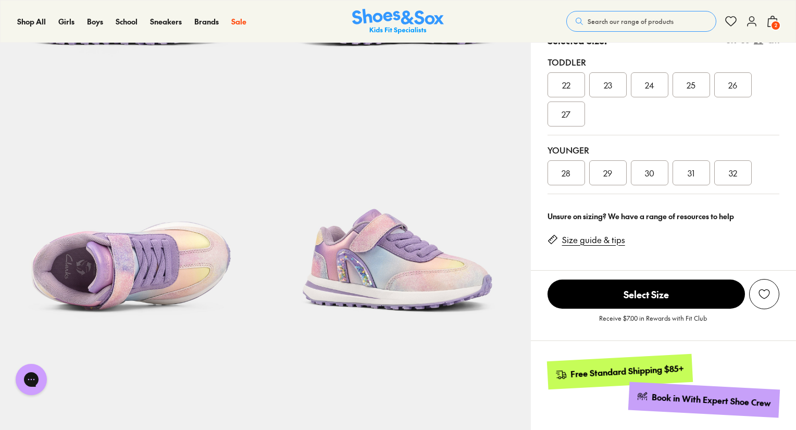
drag, startPoint x: 798, startPoint y: 73, endPoint x: 794, endPoint y: 131, distance: 57.9
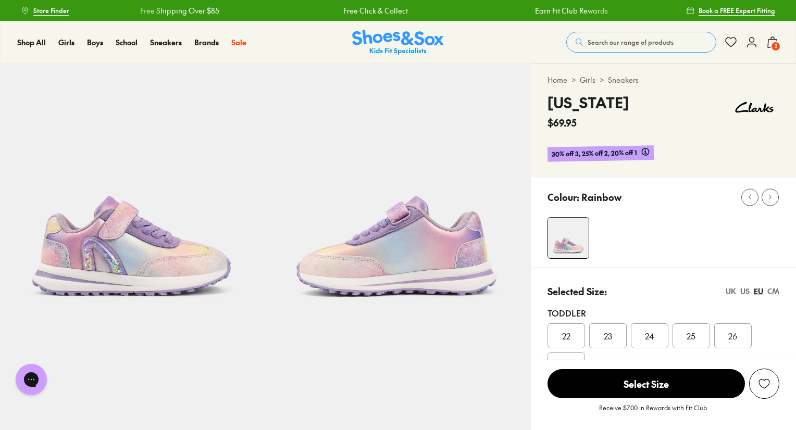
click at [769, 42] on icon at bounding box center [772, 42] width 12 height 12
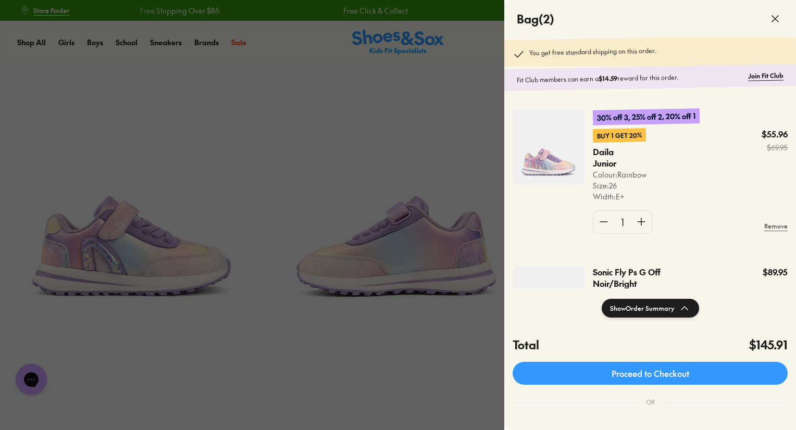
click at [475, 46] on div at bounding box center [398, 215] width 796 height 430
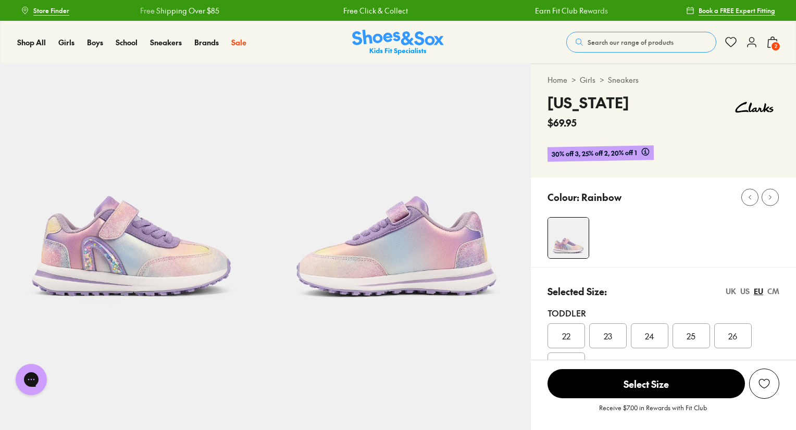
click at [744, 291] on div "US" at bounding box center [744, 291] width 9 height 11
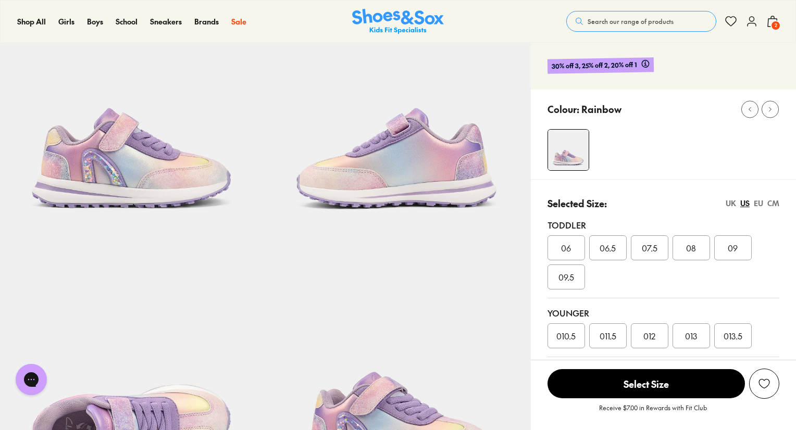
scroll to position [84, 0]
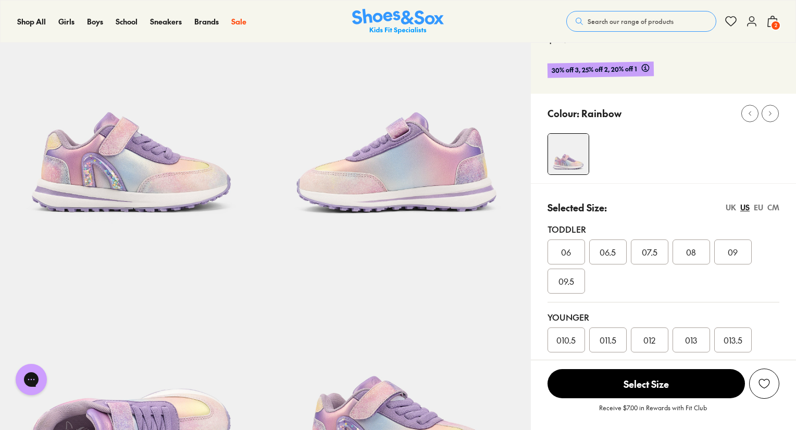
click at [770, 30] on button "2" at bounding box center [772, 21] width 12 height 23
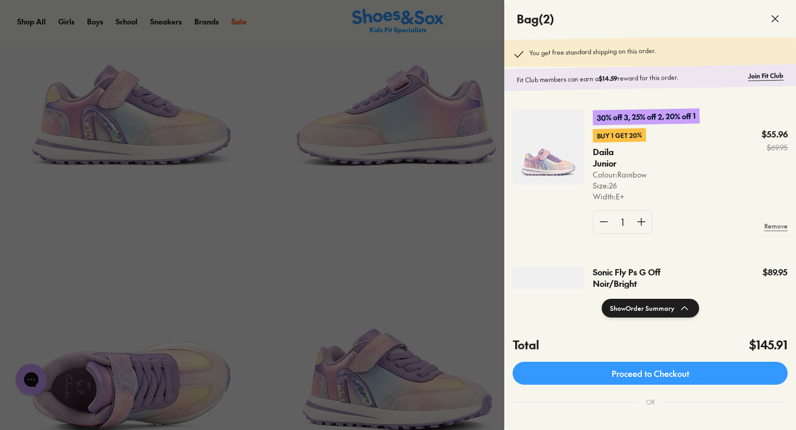
scroll to position [141, 0]
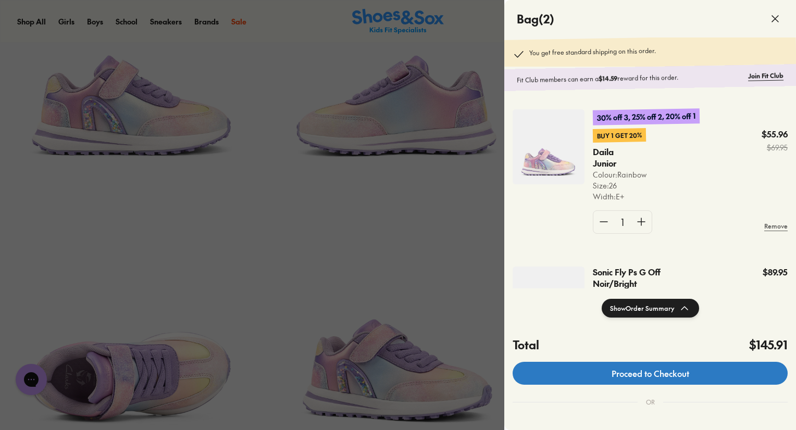
click at [626, 373] on link "Proceed to Checkout" at bounding box center [649, 373] width 275 height 23
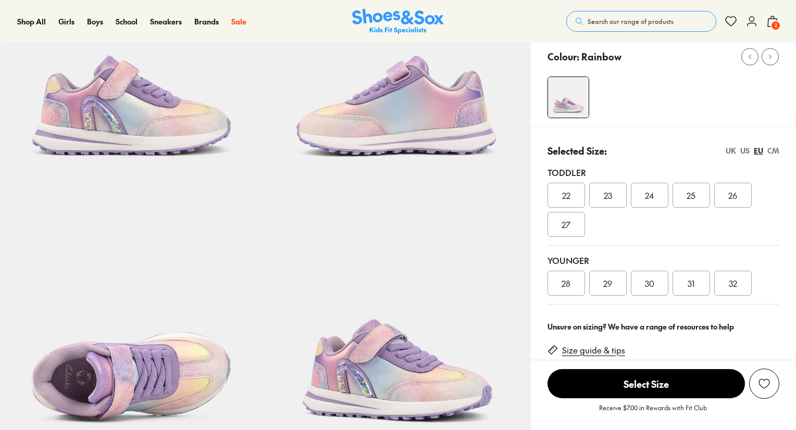
select select "*"
click at [750, 16] on icon at bounding box center [751, 21] width 12 height 12
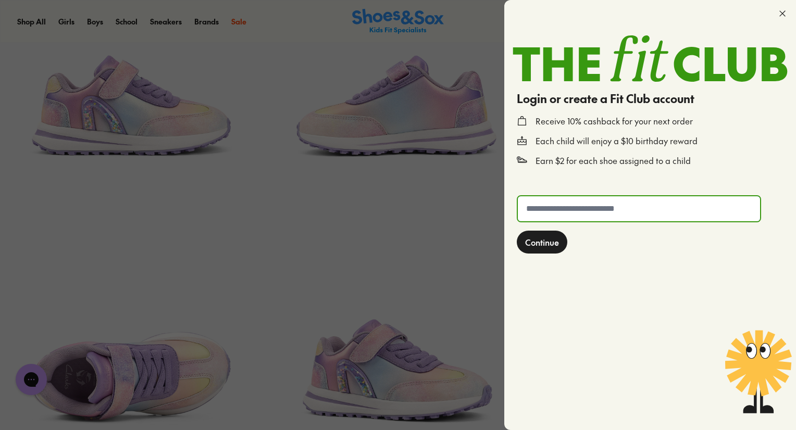
click at [593, 209] on input "text" at bounding box center [639, 208] width 242 height 25
type input "**********"
click at [548, 246] on span "Continue" at bounding box center [542, 242] width 34 height 12
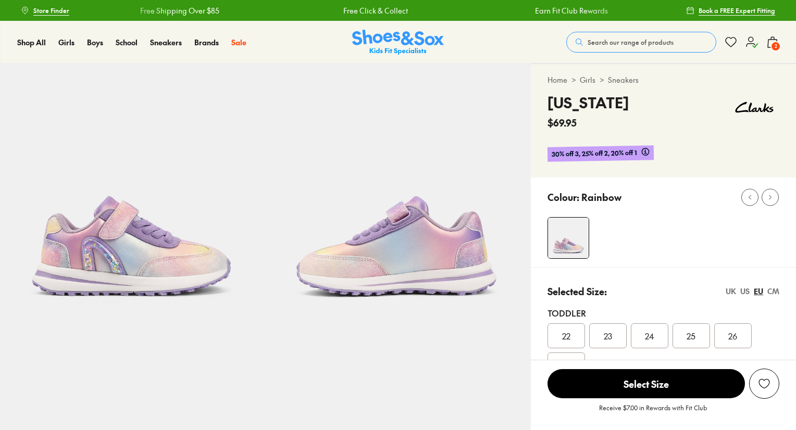
select select "*"
click at [768, 45] on icon at bounding box center [772, 42] width 12 height 12
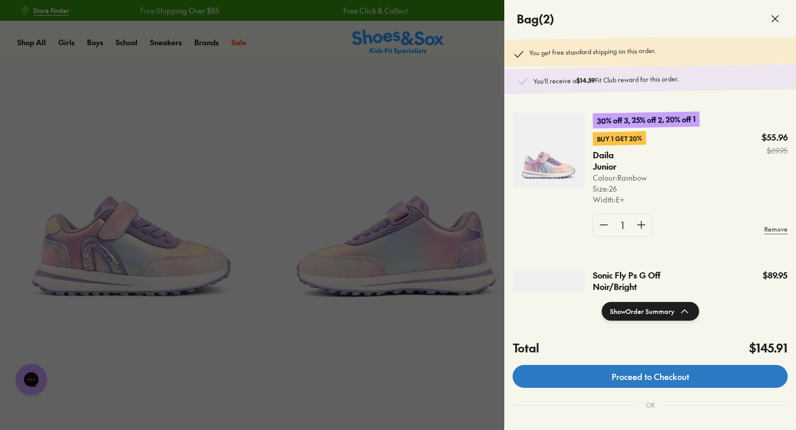
click at [631, 378] on link "Proceed to Checkout" at bounding box center [649, 376] width 275 height 23
